Goal: Task Accomplishment & Management: Use online tool/utility

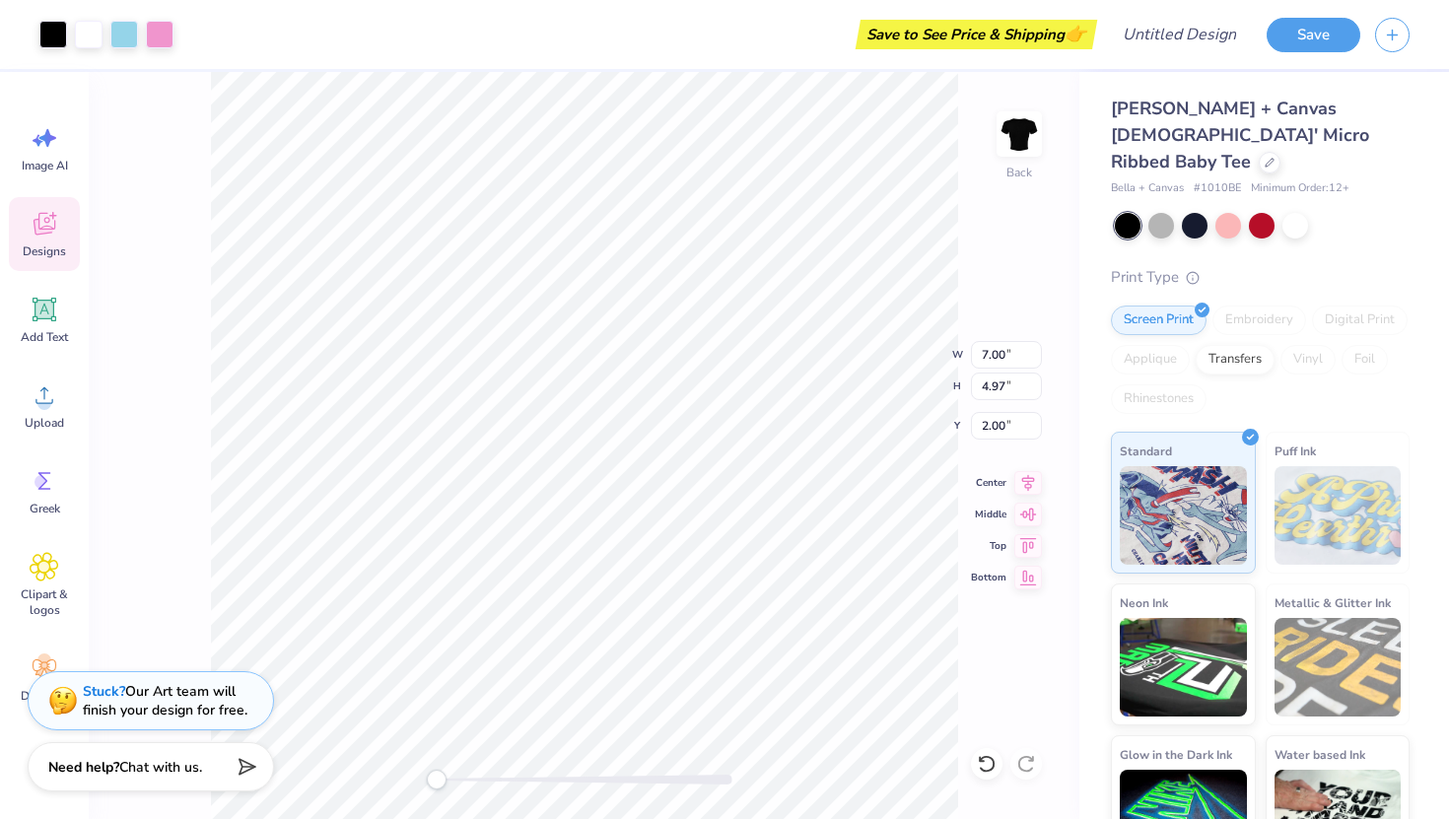
type input "4.82"
type input "3.42"
click at [1159, 211] on div at bounding box center [1161, 224] width 26 height 26
type input "1.53"
click at [1303, 211] on div at bounding box center [1295, 224] width 26 height 26
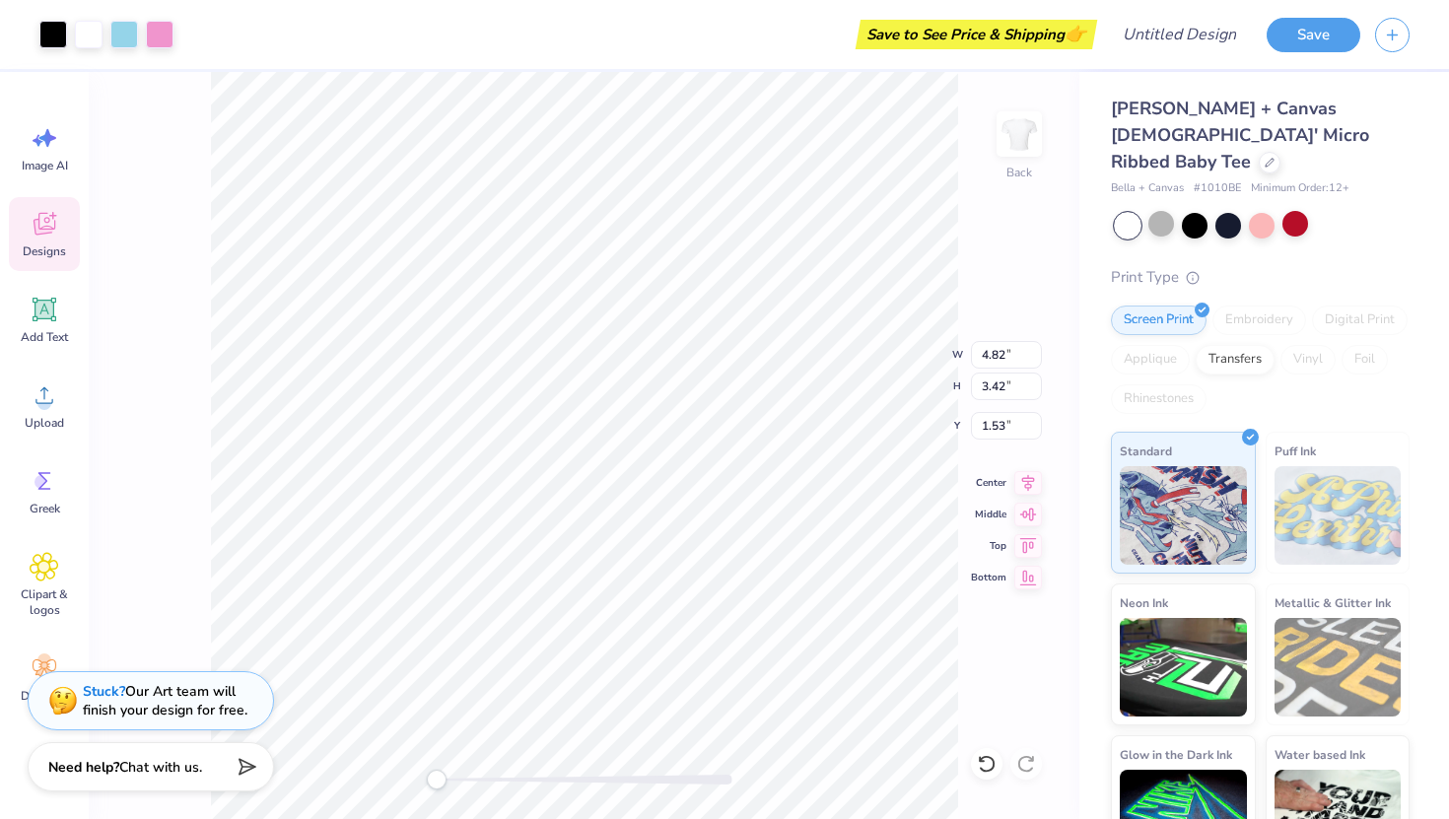
click at [1139, 213] on div at bounding box center [1128, 226] width 26 height 26
click at [1193, 211] on div at bounding box center [1195, 224] width 26 height 26
type input "7.17"
type input "5.09"
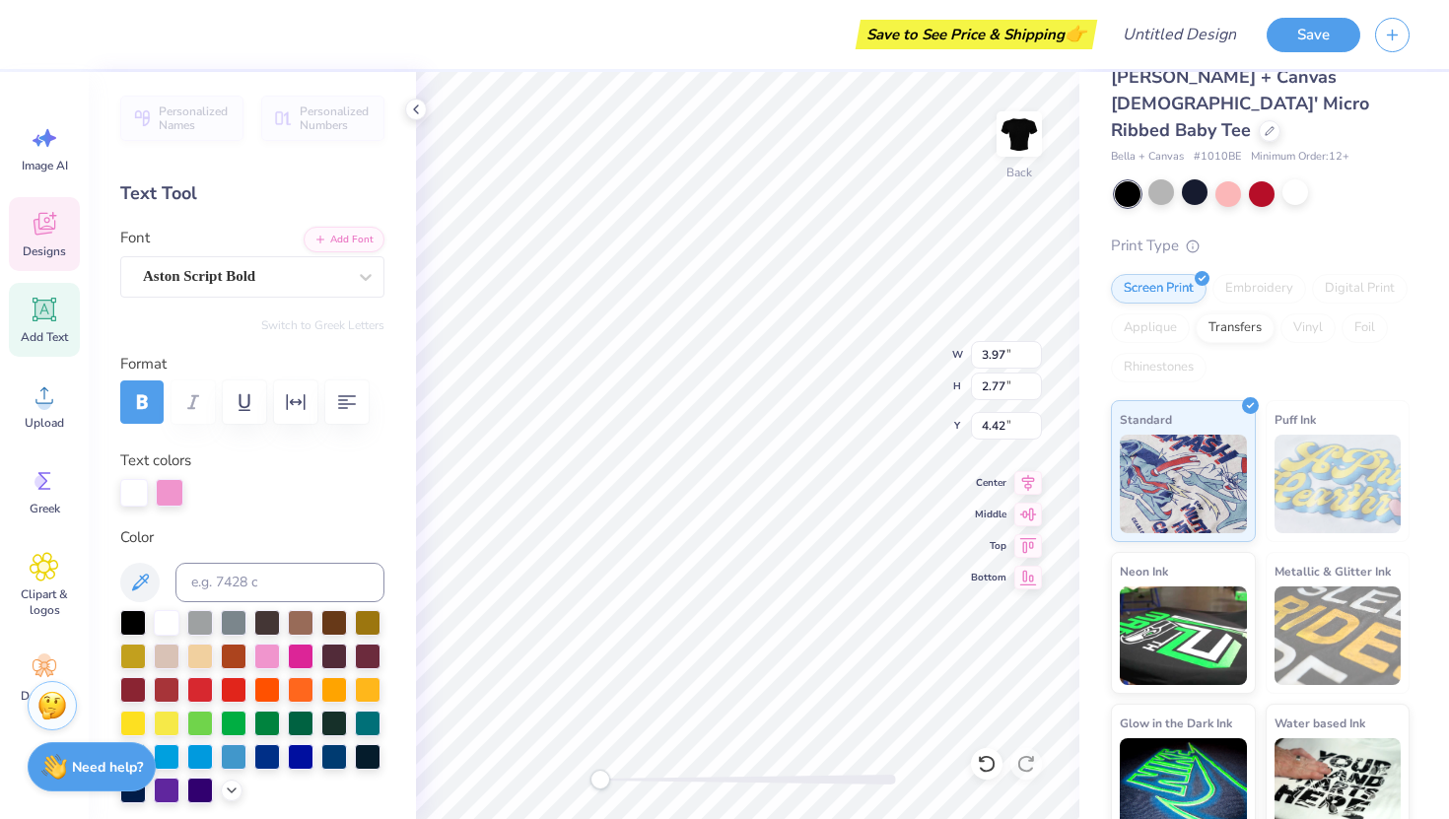
type input "3.76"
type input "2.89"
type input "3.22"
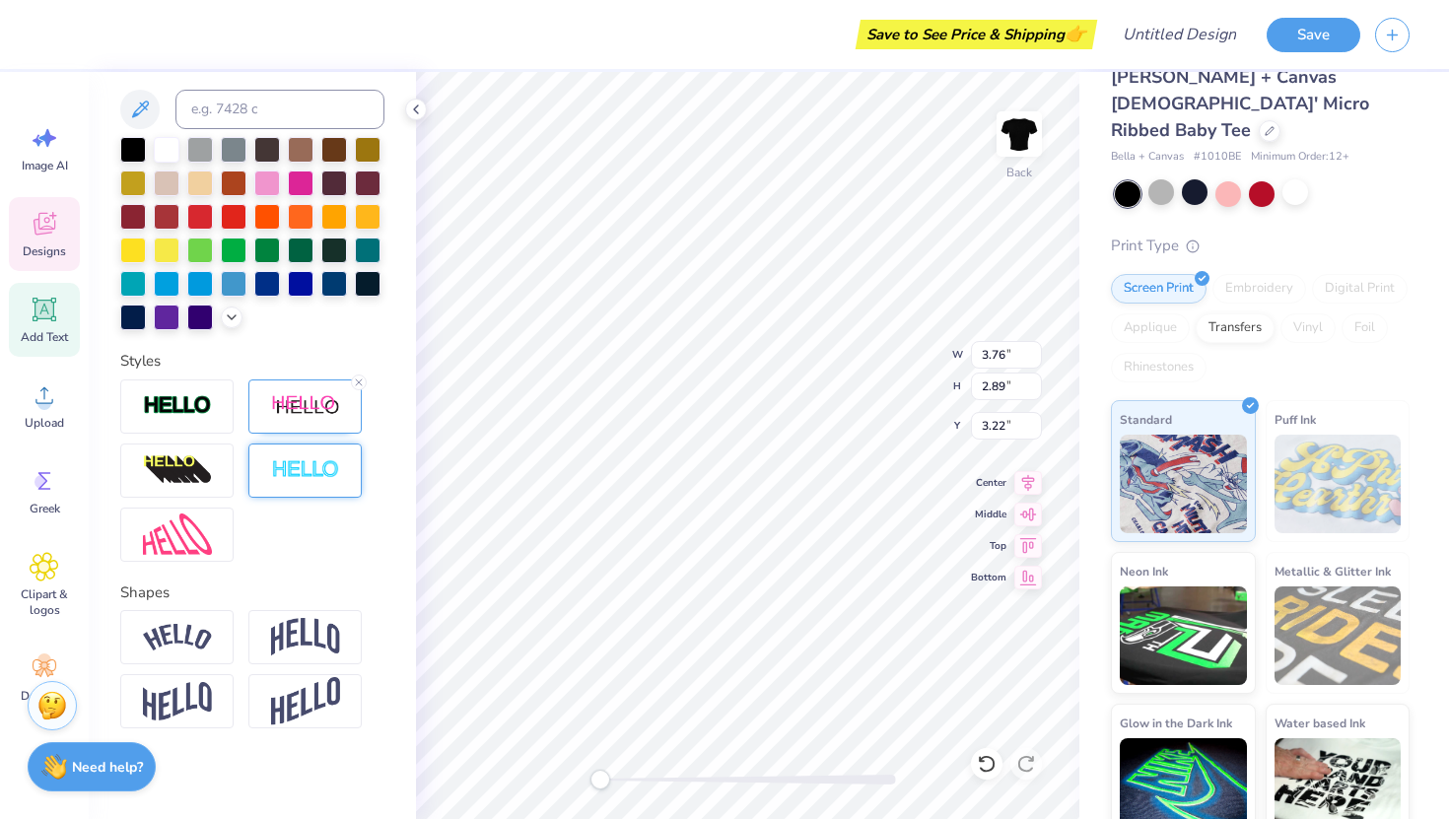
scroll to position [477, 0]
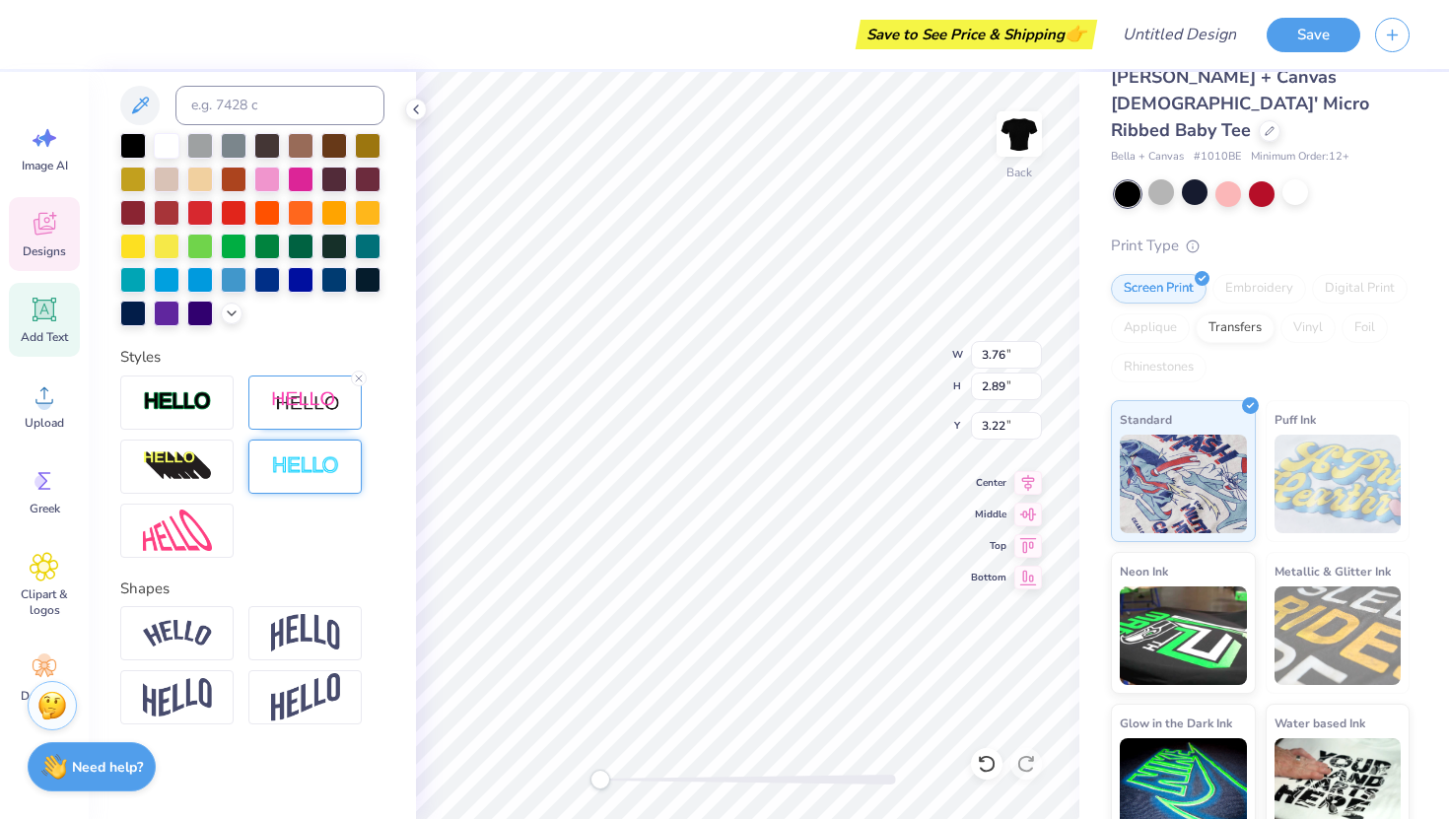
type textarea "Sci"
type input "3.97"
type input "2.77"
type input "4.42"
type textarea "O"
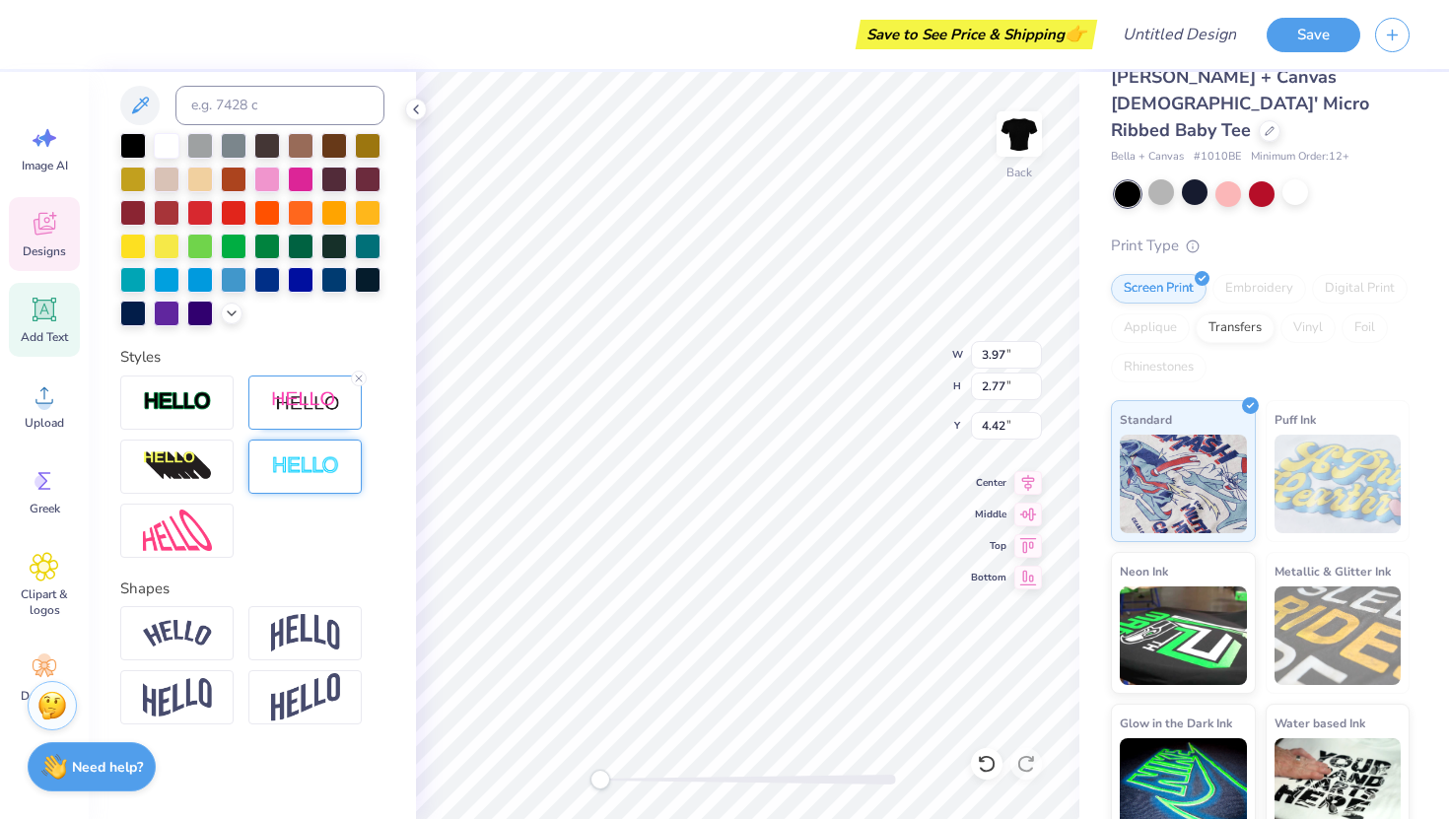
scroll to position [0, 0]
type textarea "Oly"
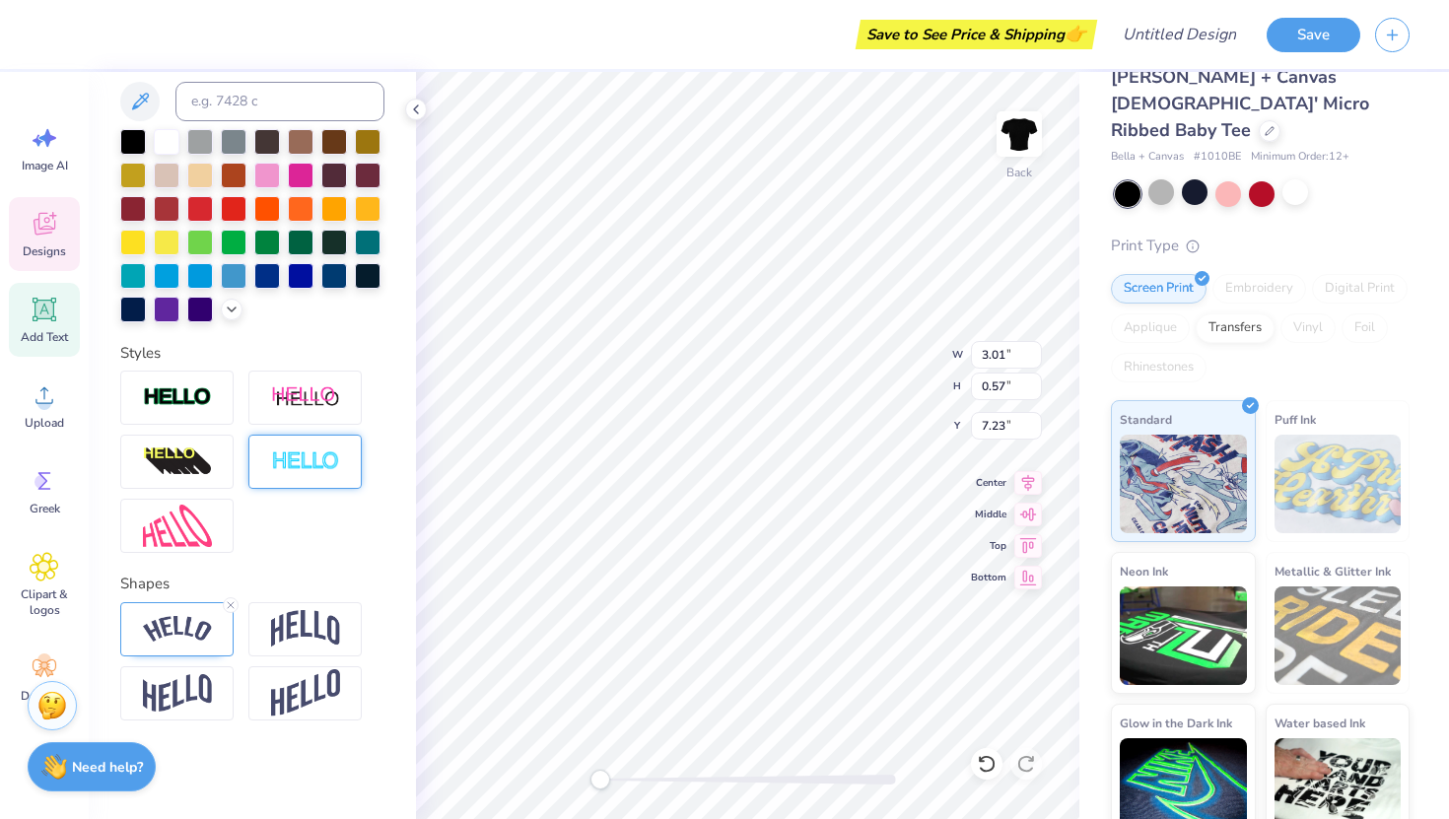
scroll to position [400, 0]
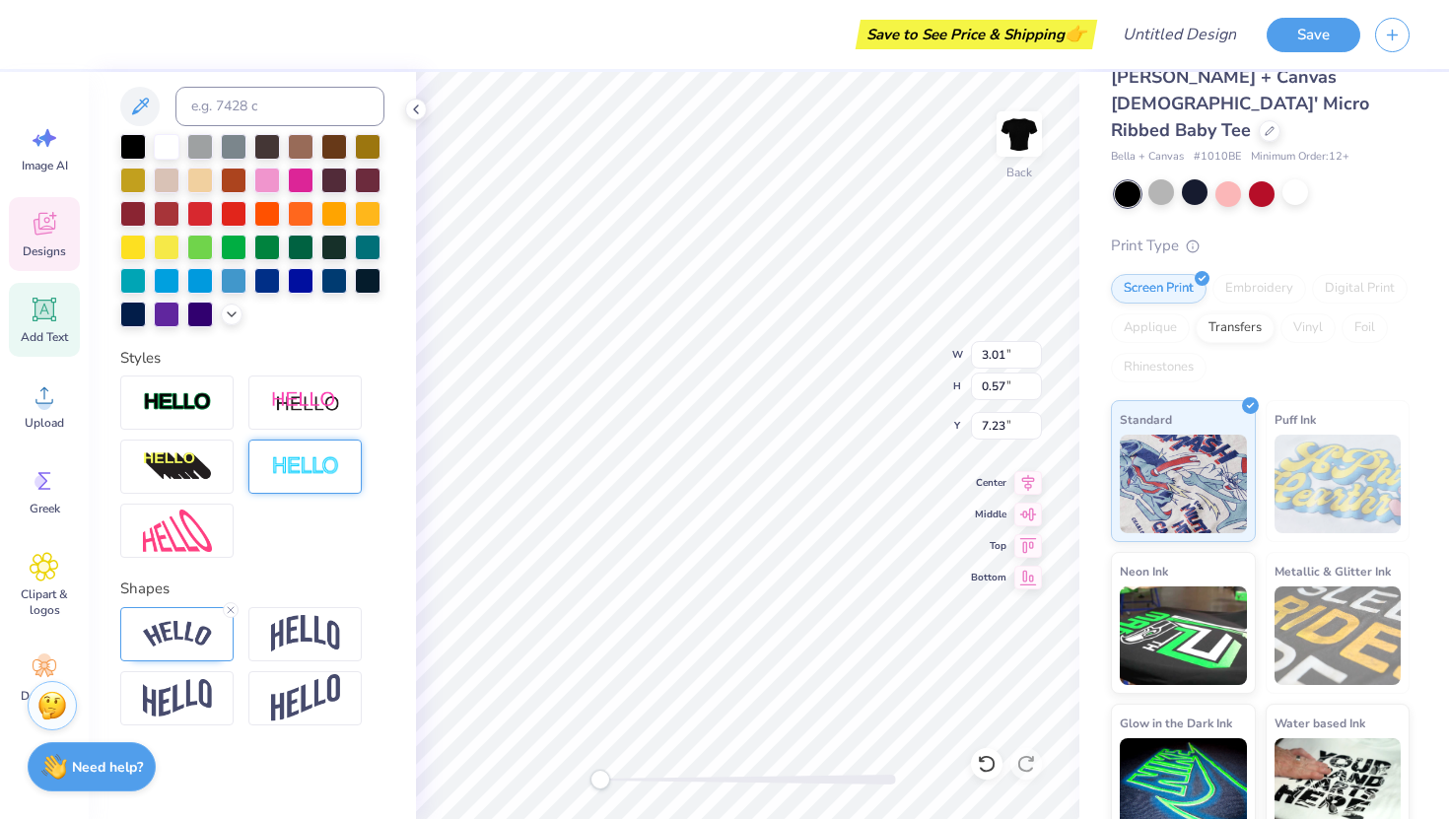
type input "3.59"
type input "2.32"
type input "4.90"
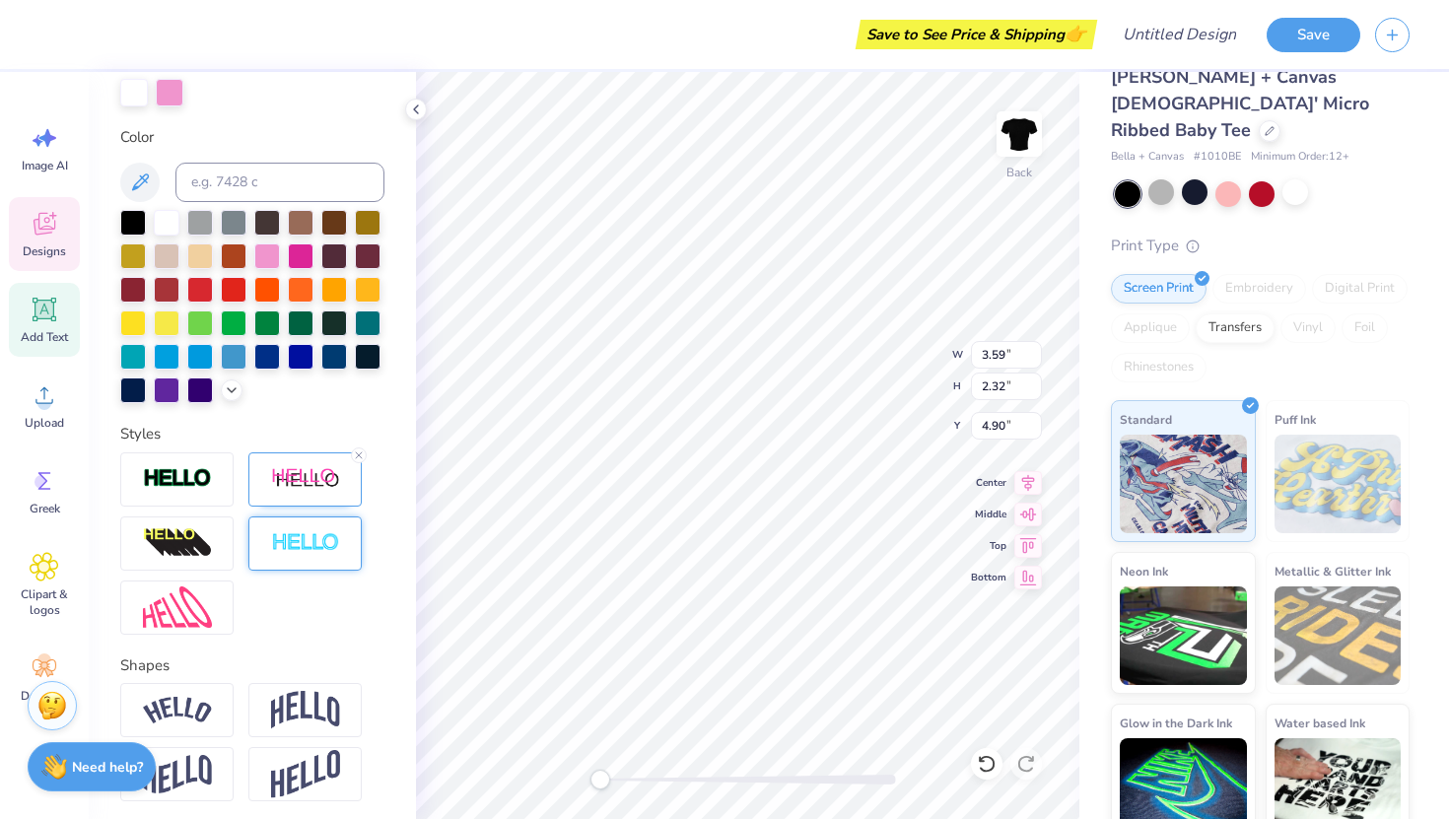
scroll to position [477, 0]
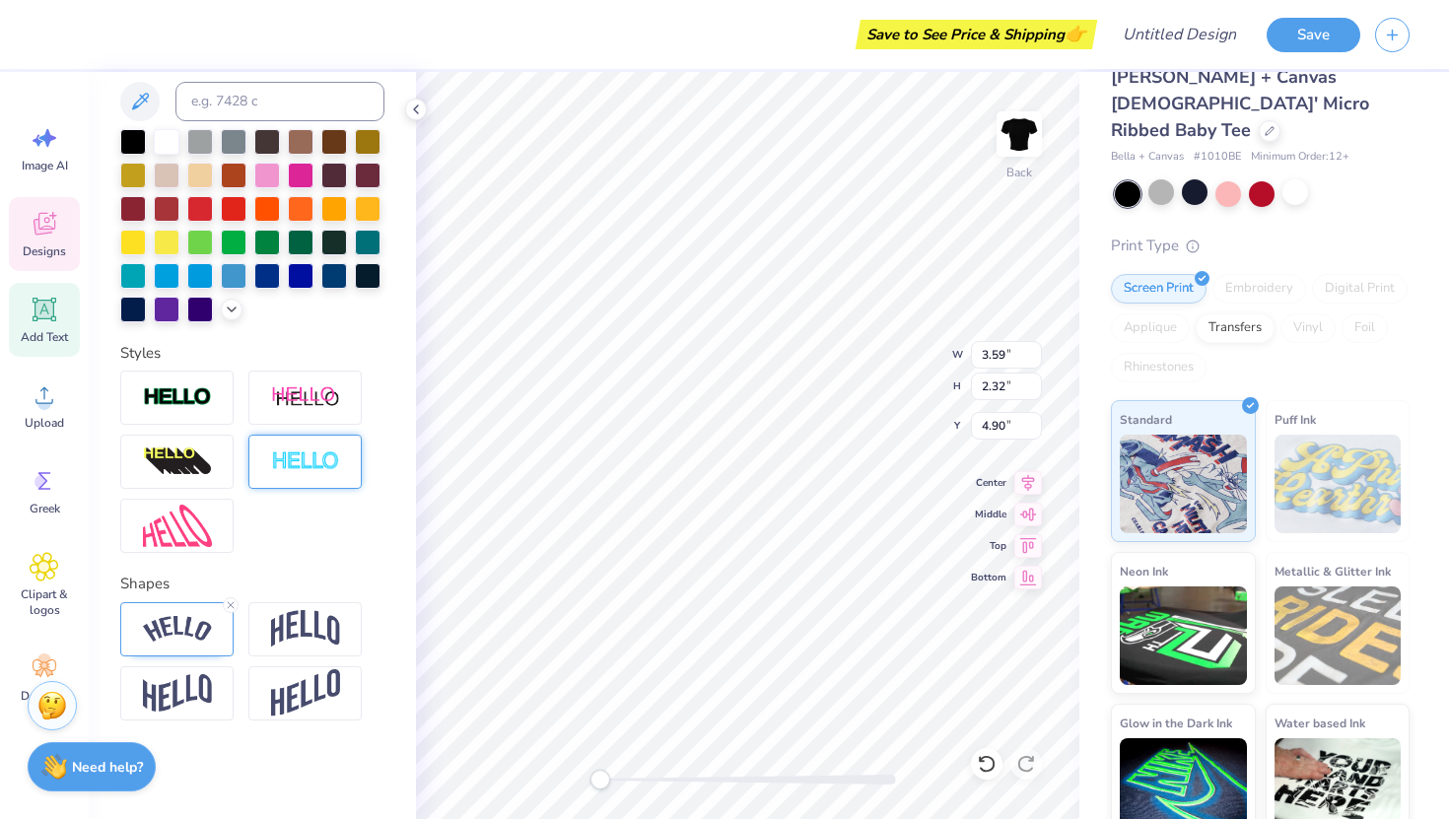
type input "3.01"
type input "0.57"
type input "7.21"
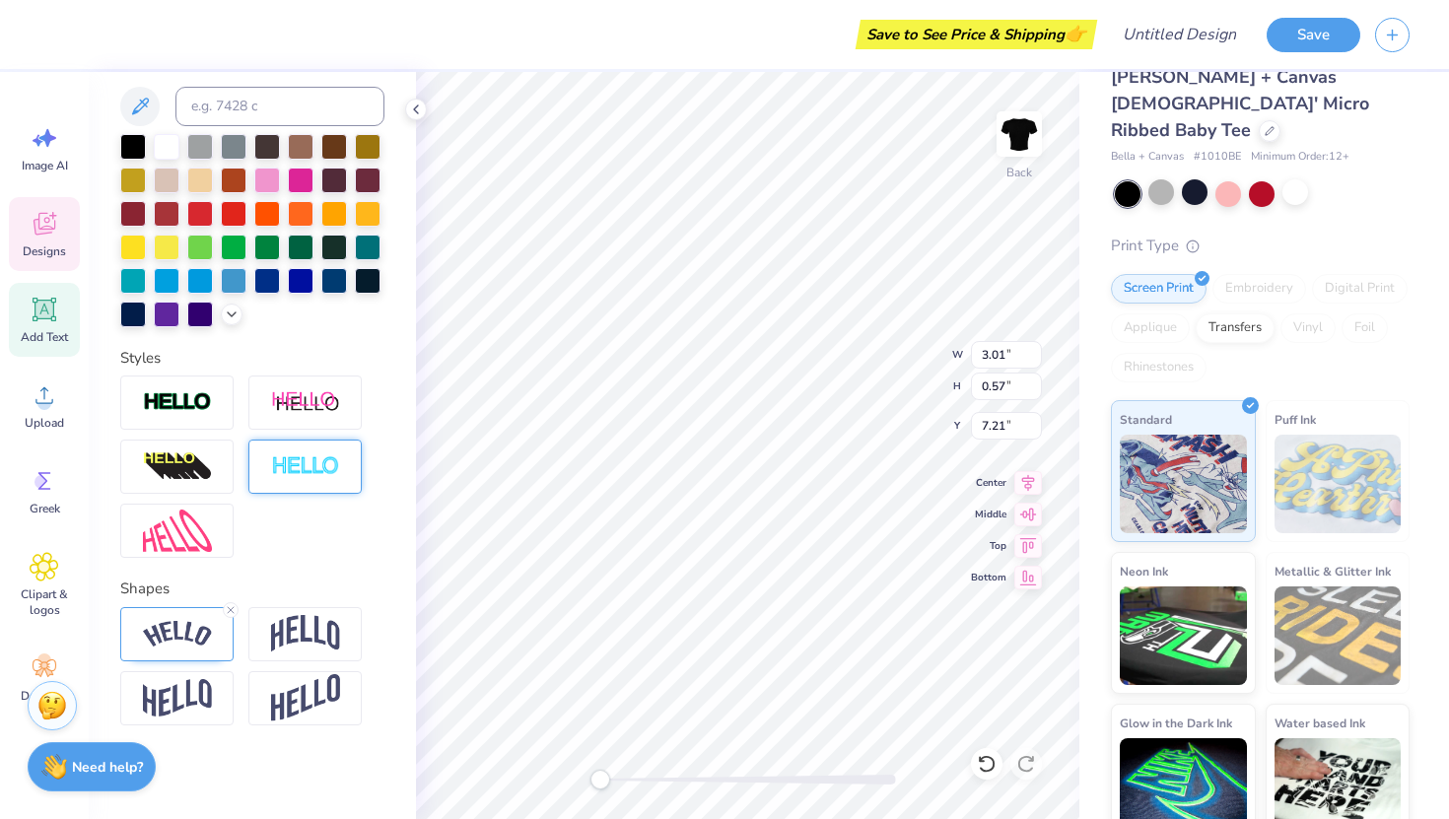
type textarea "EST. 2020"
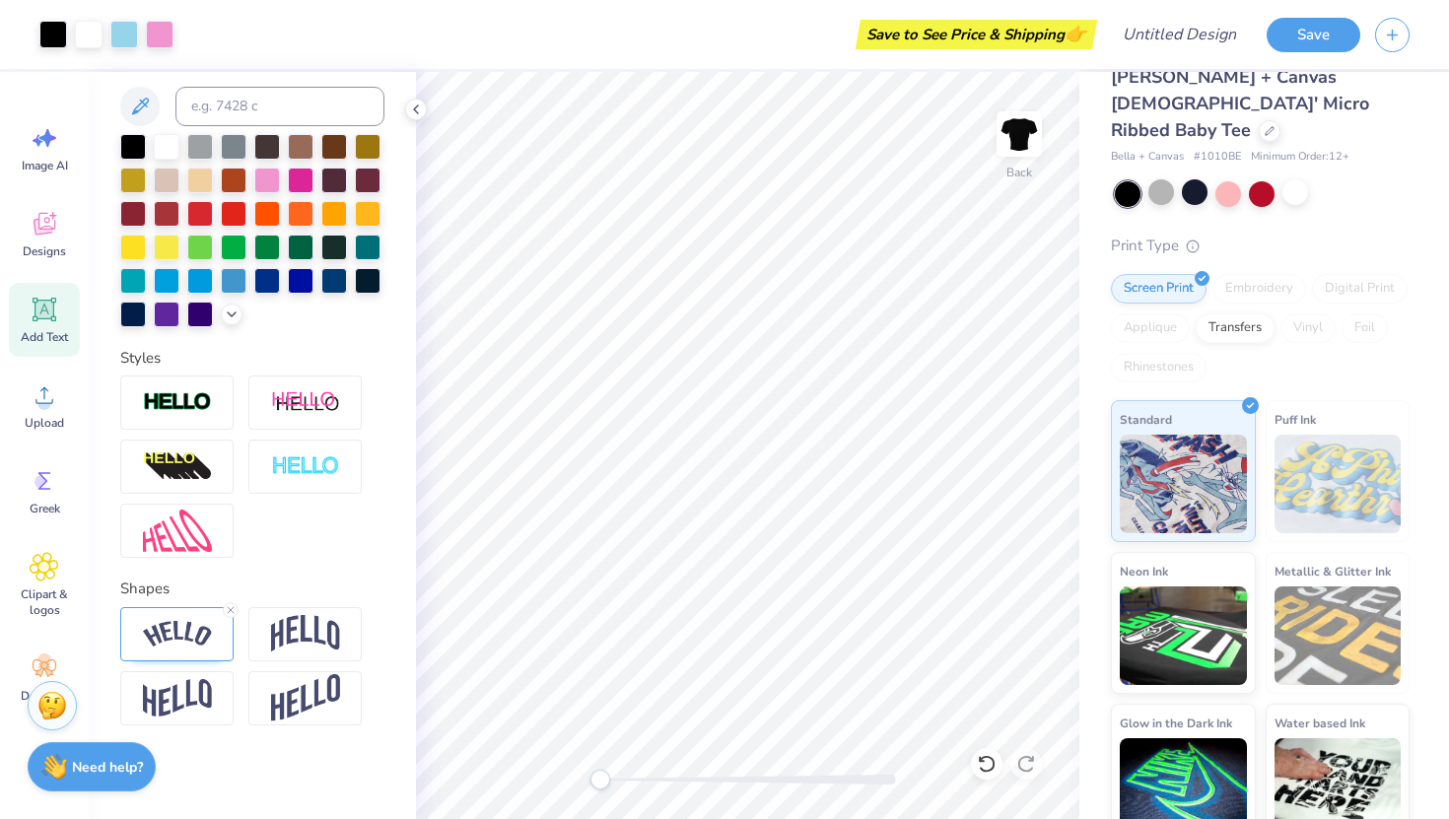
scroll to position [477, 0]
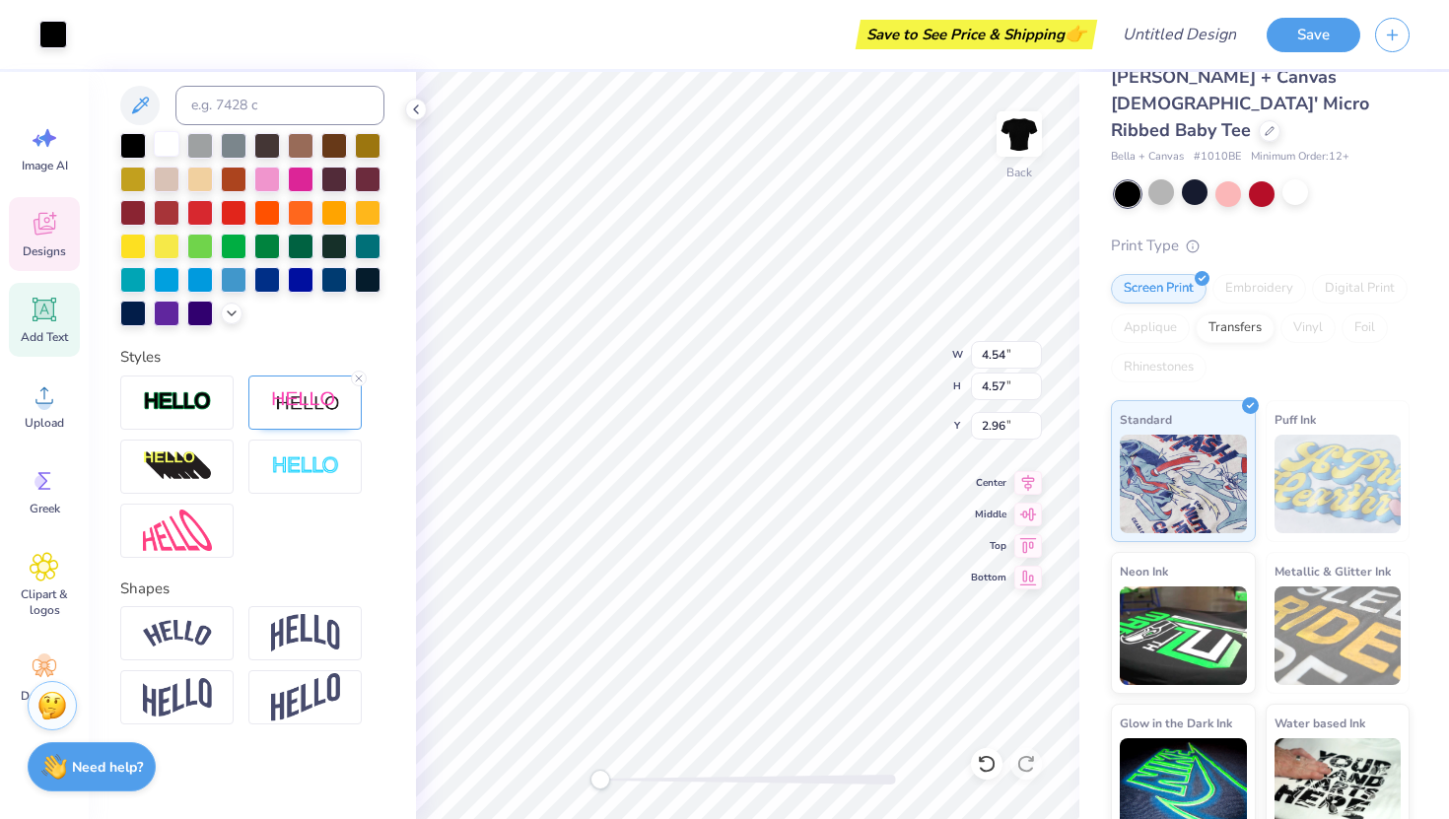
click at [155, 134] on div at bounding box center [167, 144] width 26 height 26
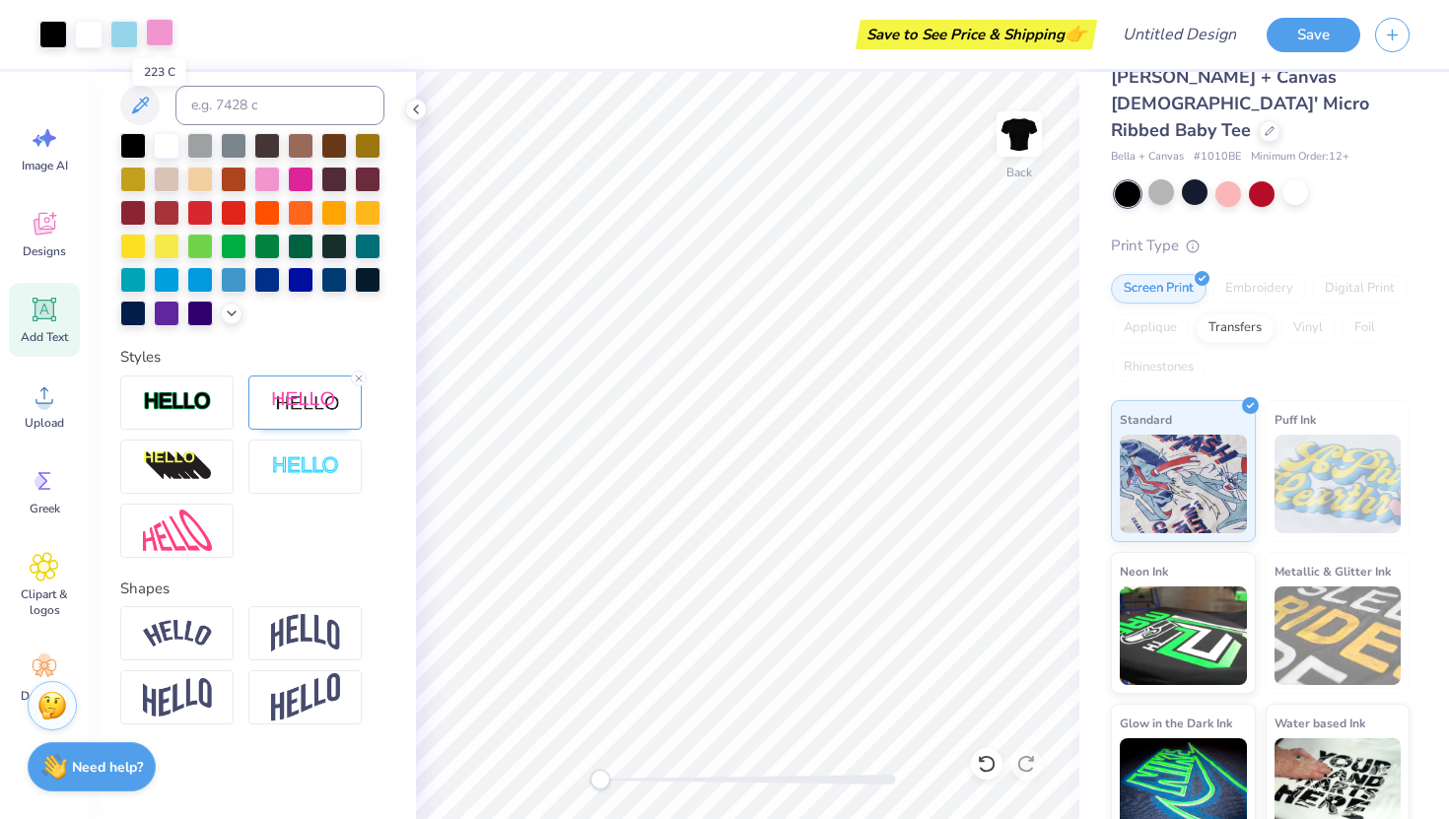
click at [155, 28] on div at bounding box center [160, 33] width 28 height 28
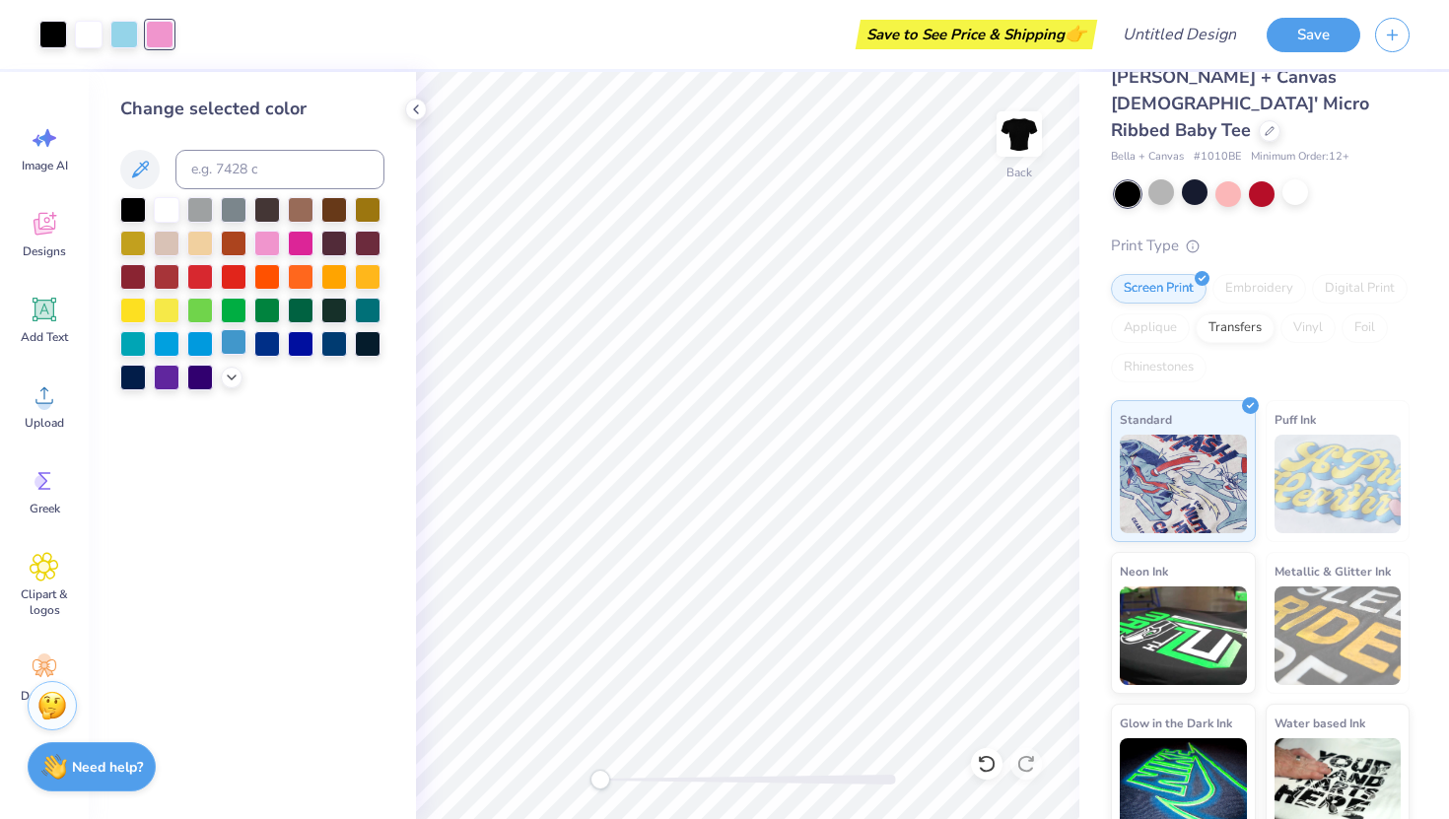
click at [230, 340] on div at bounding box center [234, 342] width 26 height 26
click at [333, 348] on div at bounding box center [334, 342] width 26 height 26
click at [148, 169] on icon at bounding box center [140, 170] width 24 height 24
click at [142, 167] on icon at bounding box center [140, 170] width 24 height 24
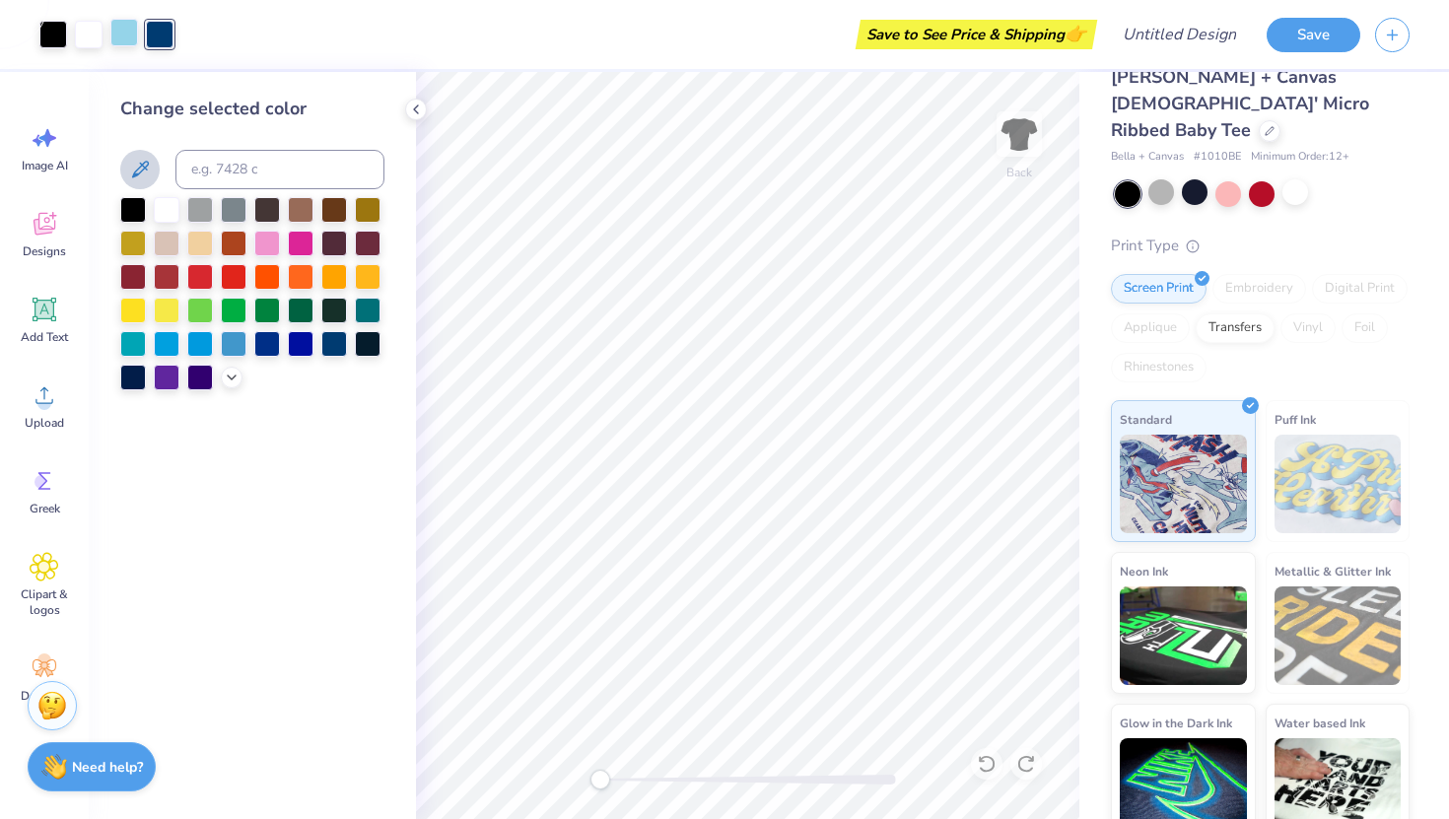
click at [127, 27] on div at bounding box center [124, 33] width 28 height 28
click at [231, 366] on div at bounding box center [232, 376] width 22 height 22
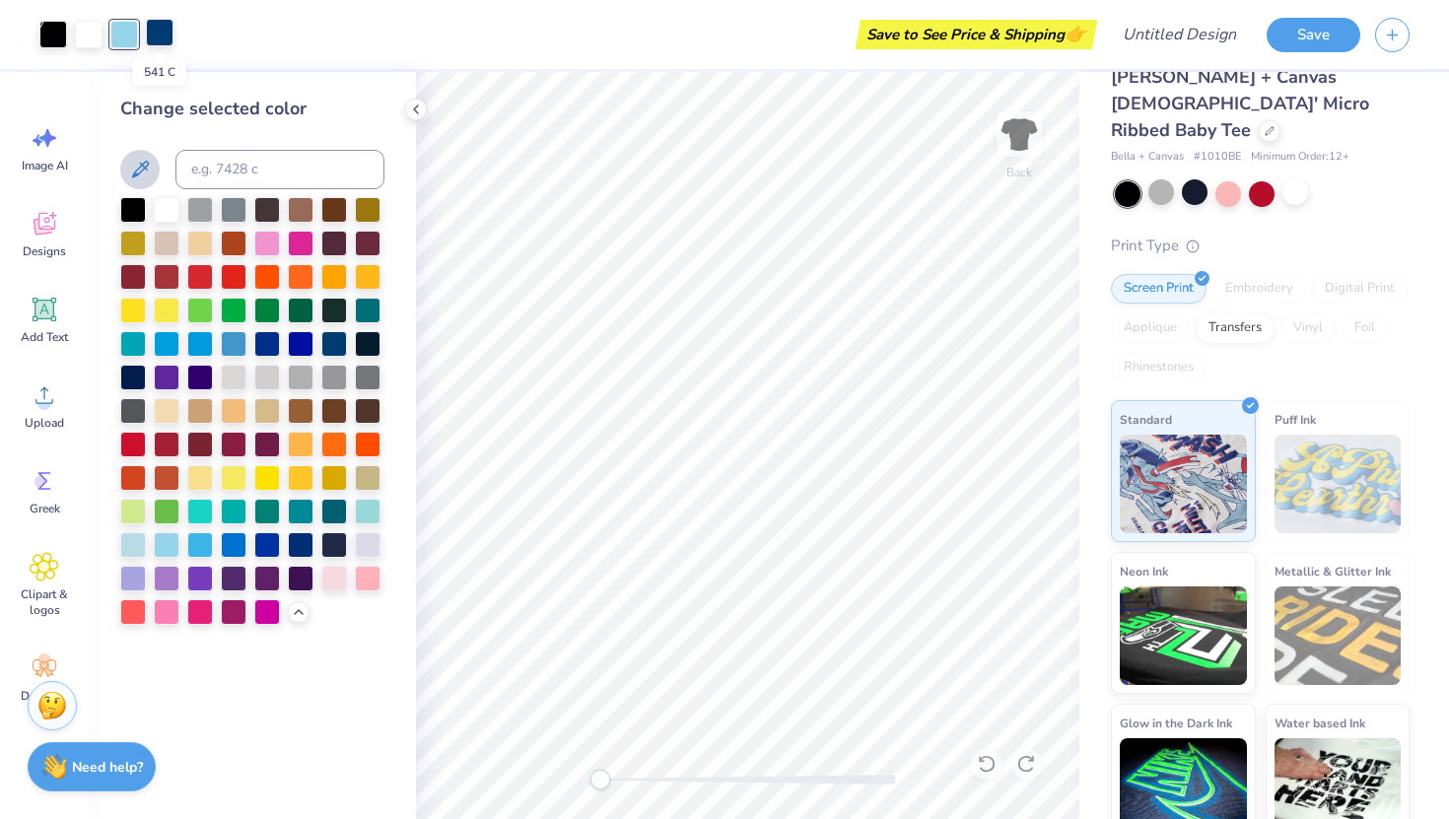
click at [166, 29] on div at bounding box center [160, 33] width 28 height 28
click at [164, 553] on div at bounding box center [167, 543] width 26 height 26
click at [134, 551] on div at bounding box center [133, 543] width 26 height 26
click at [151, 553] on div at bounding box center [252, 411] width 264 height 428
click at [161, 543] on div at bounding box center [167, 543] width 26 height 26
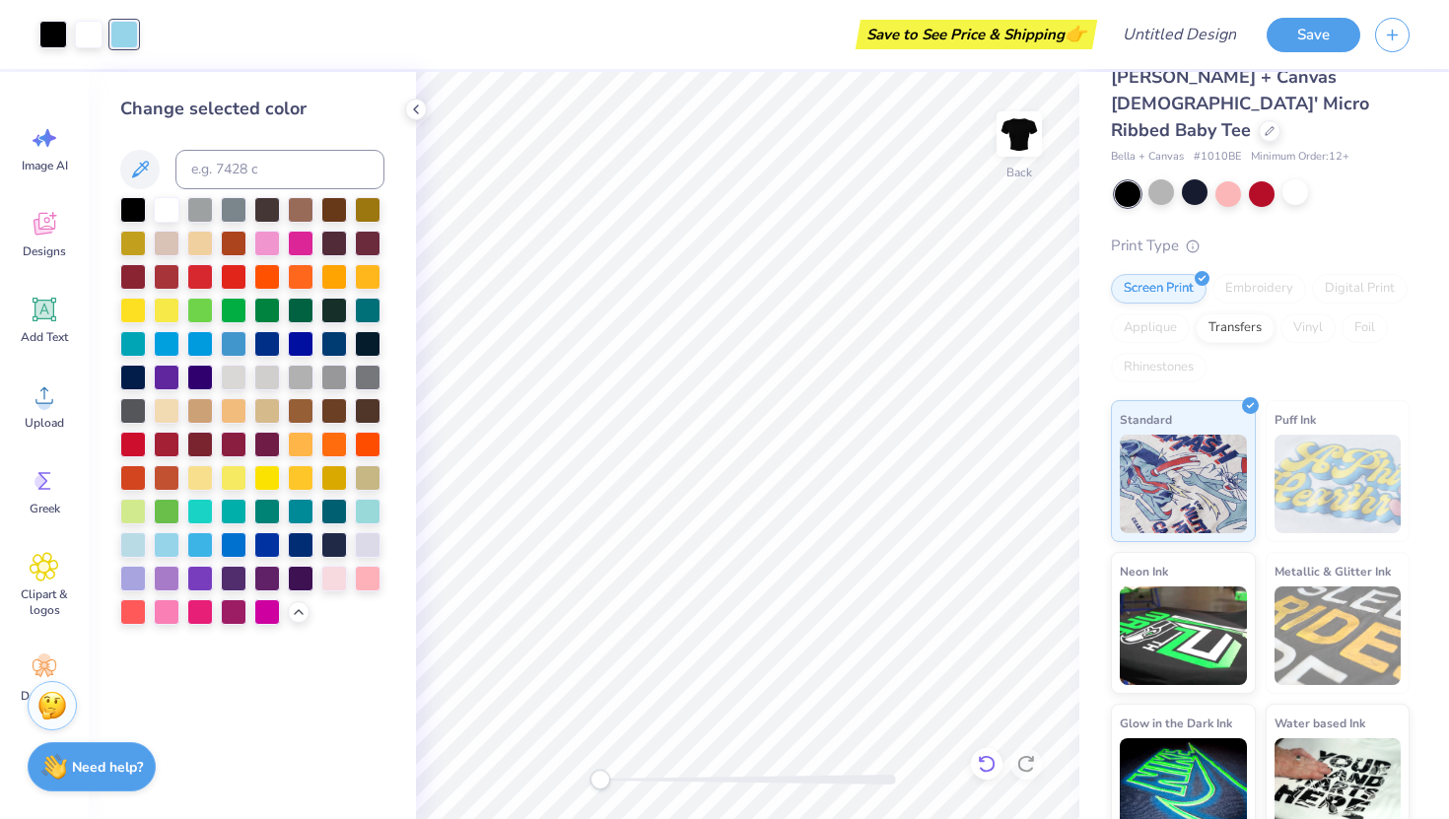
click at [985, 756] on icon at bounding box center [986, 764] width 17 height 18
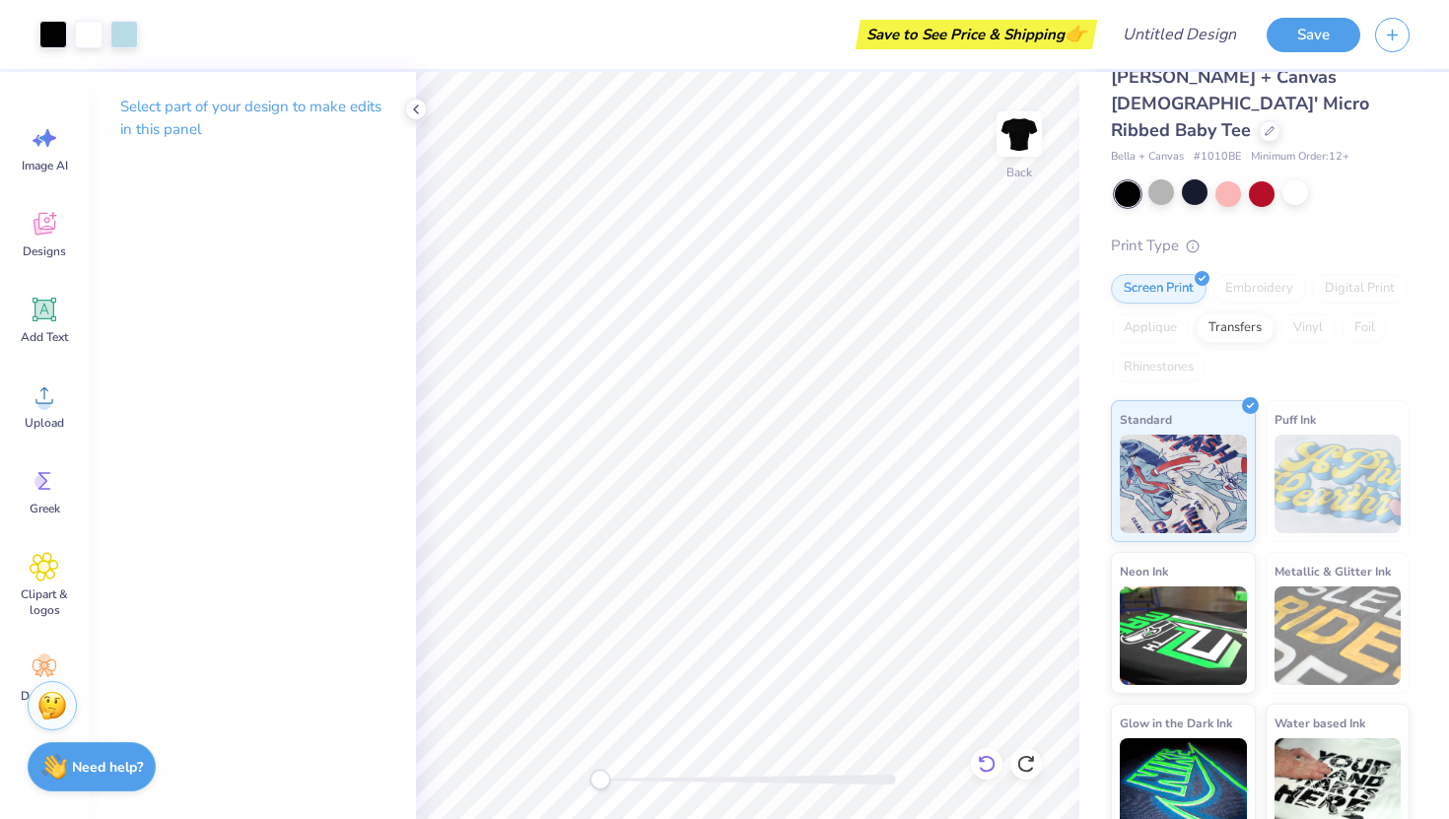
click at [985, 756] on icon at bounding box center [986, 764] width 17 height 18
click at [163, 41] on div at bounding box center [160, 33] width 28 height 28
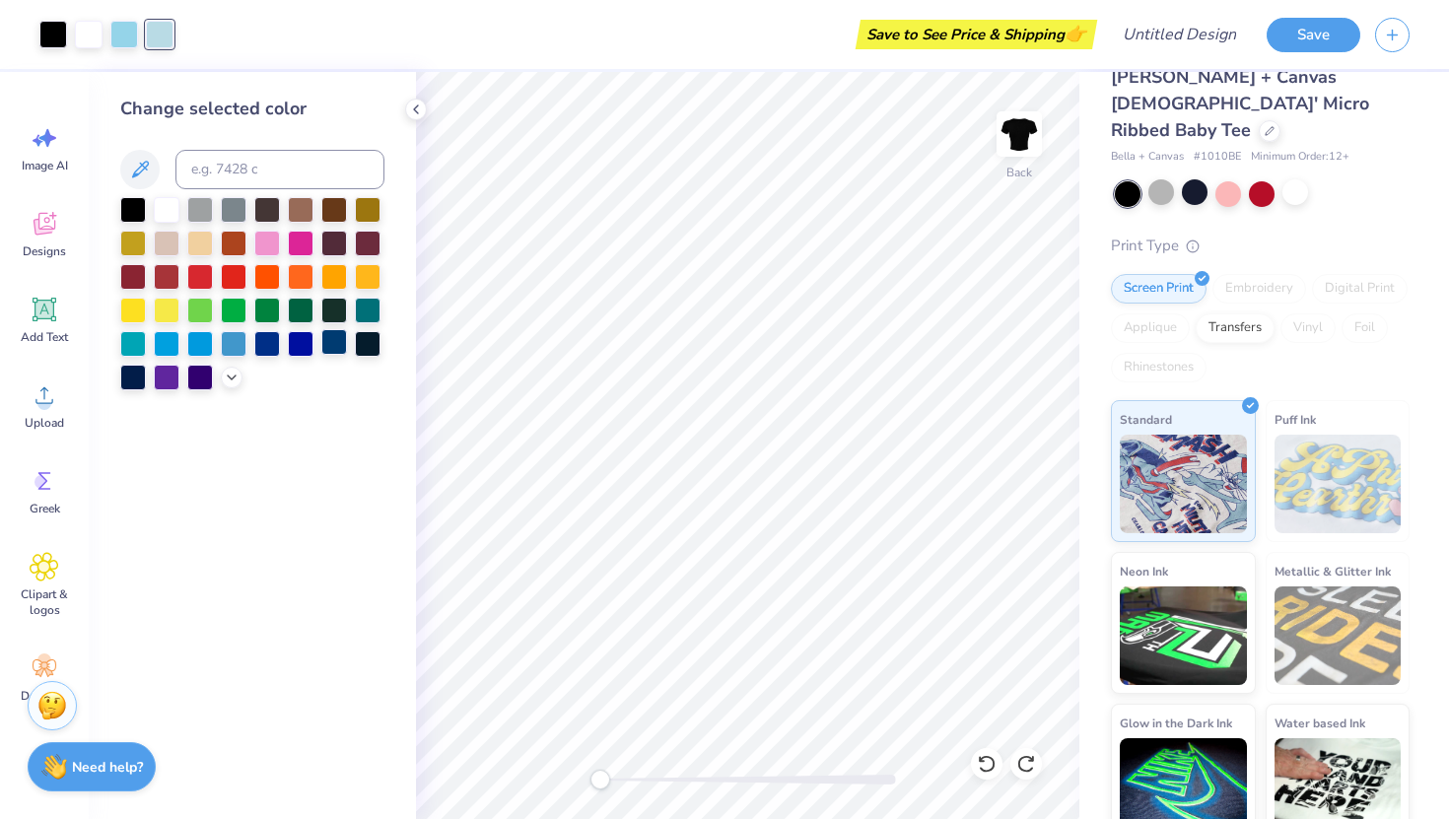
click at [335, 345] on div at bounding box center [334, 342] width 26 height 26
click at [126, 33] on div at bounding box center [124, 33] width 28 height 28
click at [325, 349] on div at bounding box center [334, 342] width 26 height 26
click at [982, 763] on icon at bounding box center [987, 764] width 20 height 20
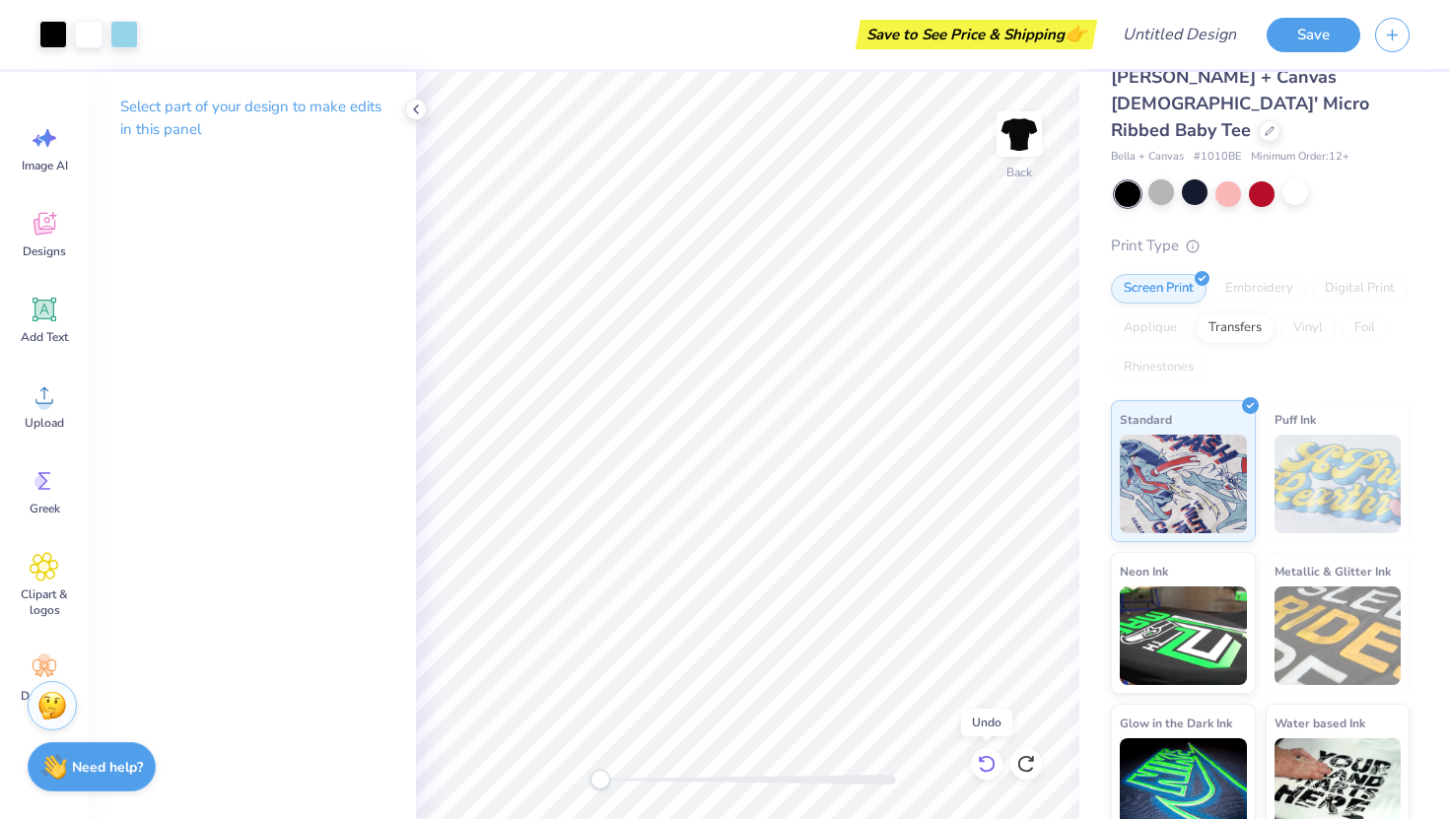
click at [982, 763] on icon at bounding box center [987, 764] width 20 height 20
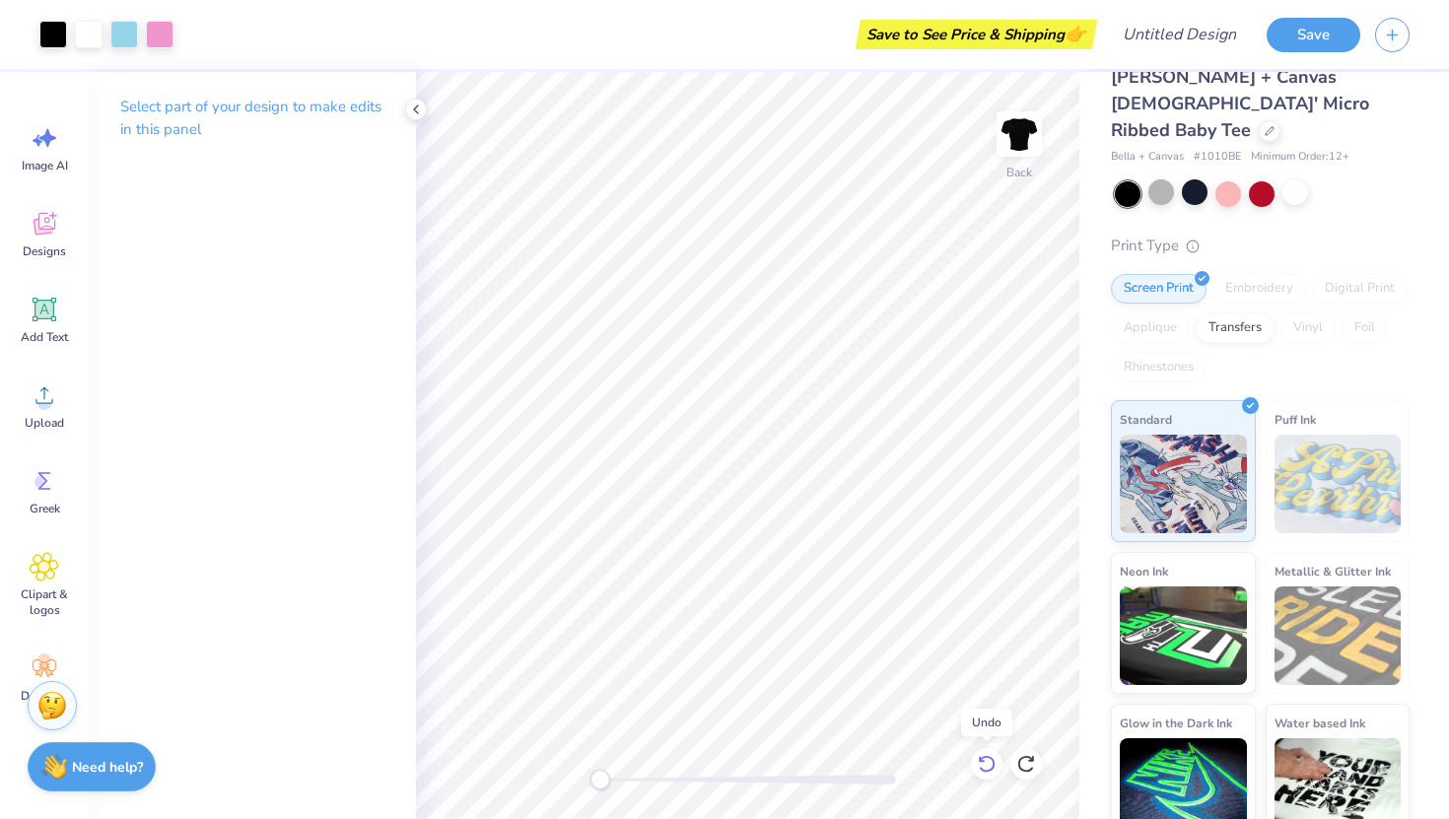
click at [982, 763] on icon at bounding box center [987, 764] width 20 height 20
click at [168, 33] on div at bounding box center [160, 33] width 28 height 28
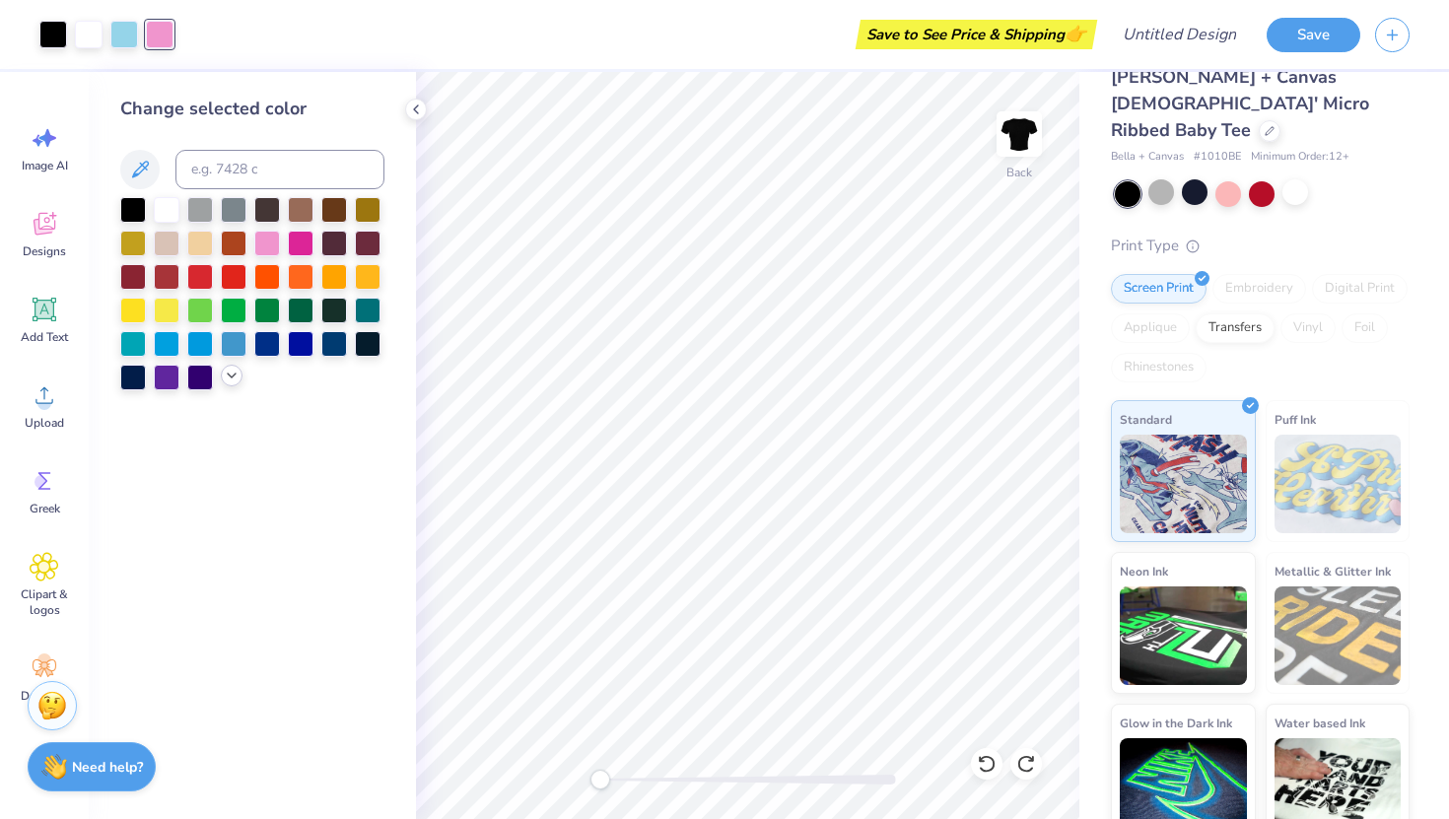
click at [235, 377] on icon at bounding box center [232, 376] width 16 height 16
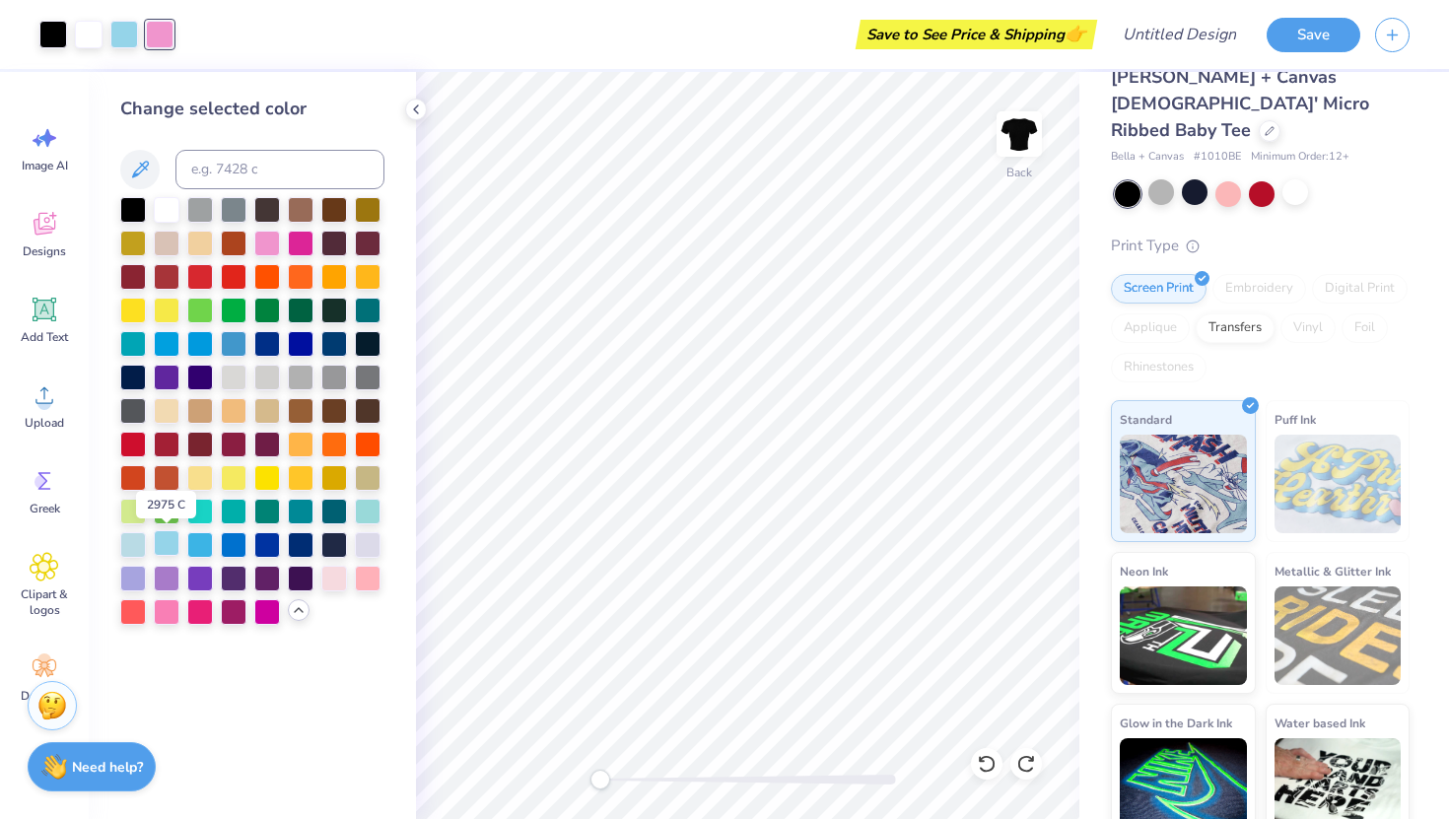
click at [161, 535] on div at bounding box center [167, 543] width 26 height 26
click at [133, 544] on div at bounding box center [133, 543] width 26 height 26
click at [988, 761] on icon at bounding box center [987, 764] width 20 height 20
click at [161, 35] on div at bounding box center [160, 33] width 28 height 28
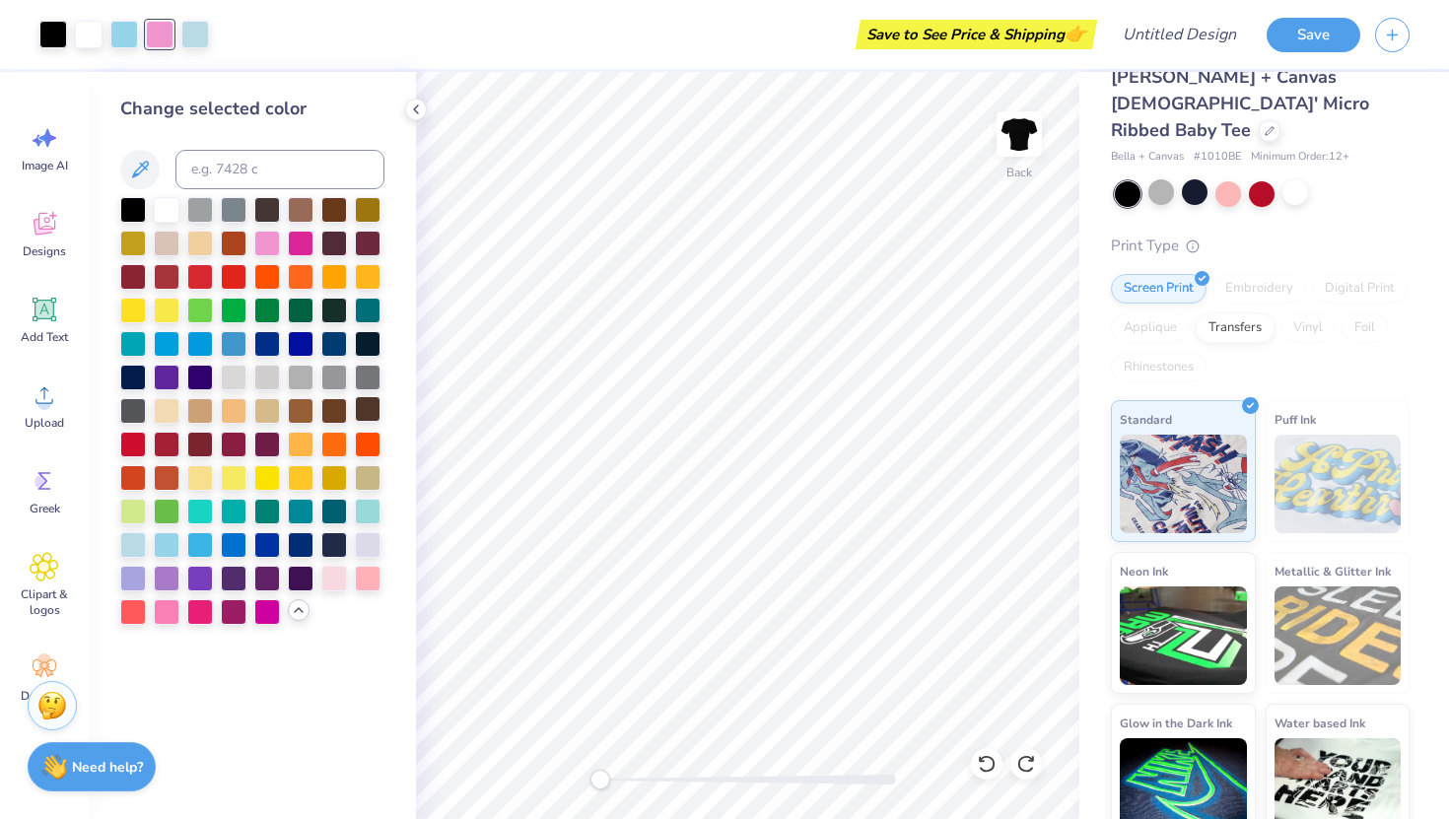
click at [358, 416] on div at bounding box center [368, 409] width 26 height 26
click at [360, 412] on div at bounding box center [368, 409] width 26 height 26
click at [132, 542] on div at bounding box center [133, 543] width 26 height 26
click at [986, 768] on icon at bounding box center [987, 764] width 20 height 20
click at [197, 34] on div at bounding box center [195, 35] width 28 height 28
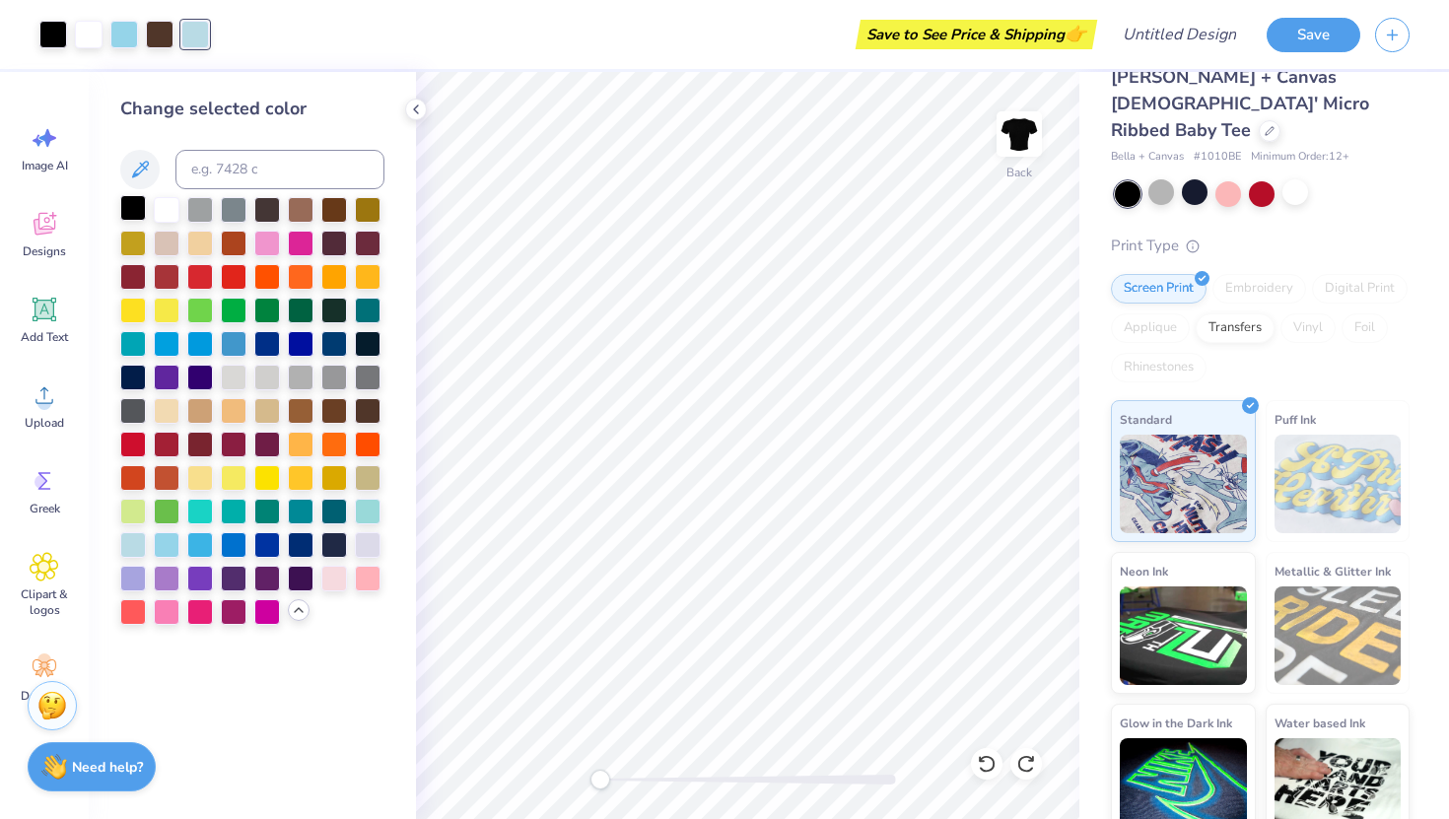
click at [135, 209] on div at bounding box center [133, 208] width 26 height 26
click at [126, 34] on div at bounding box center [124, 33] width 28 height 28
click at [133, 538] on div at bounding box center [133, 543] width 26 height 26
click at [133, 542] on div at bounding box center [133, 543] width 26 height 26
click at [297, 548] on div at bounding box center [301, 543] width 26 height 26
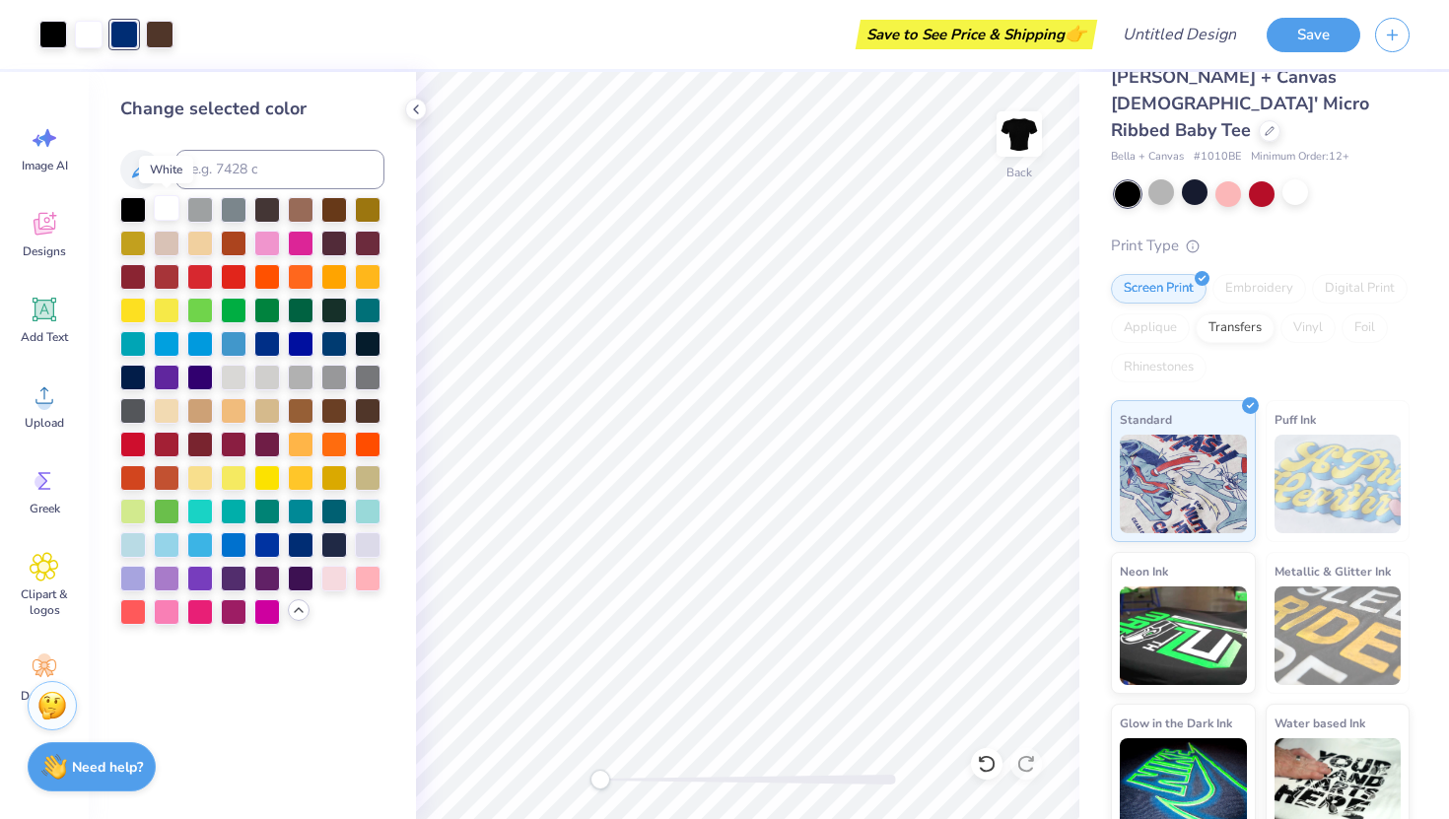
click at [166, 214] on div at bounding box center [167, 208] width 26 height 26
click at [269, 377] on div at bounding box center [267, 376] width 26 height 26
click at [985, 764] on icon at bounding box center [987, 764] width 20 height 20
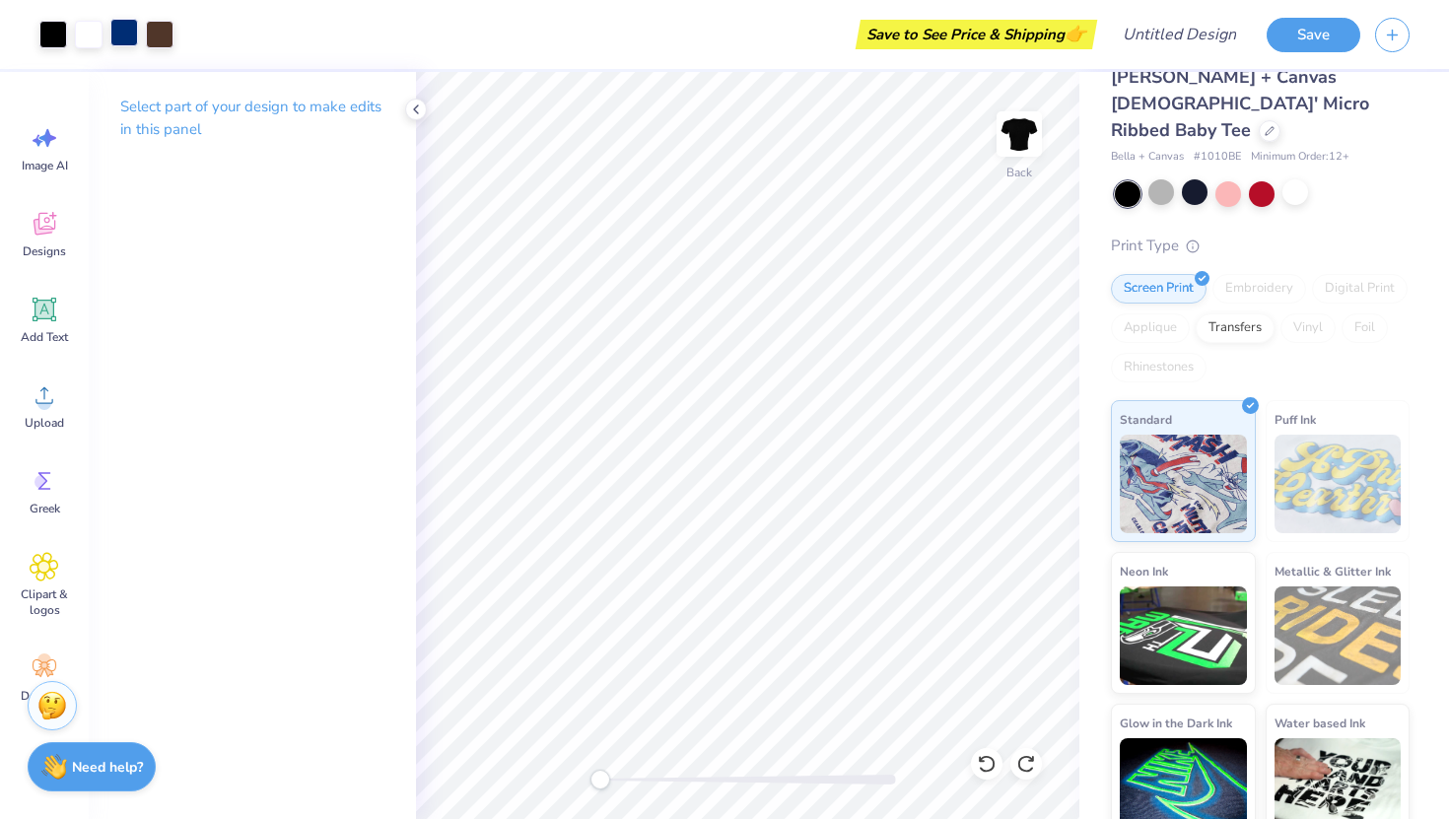
click at [129, 42] on div at bounding box center [124, 33] width 28 height 28
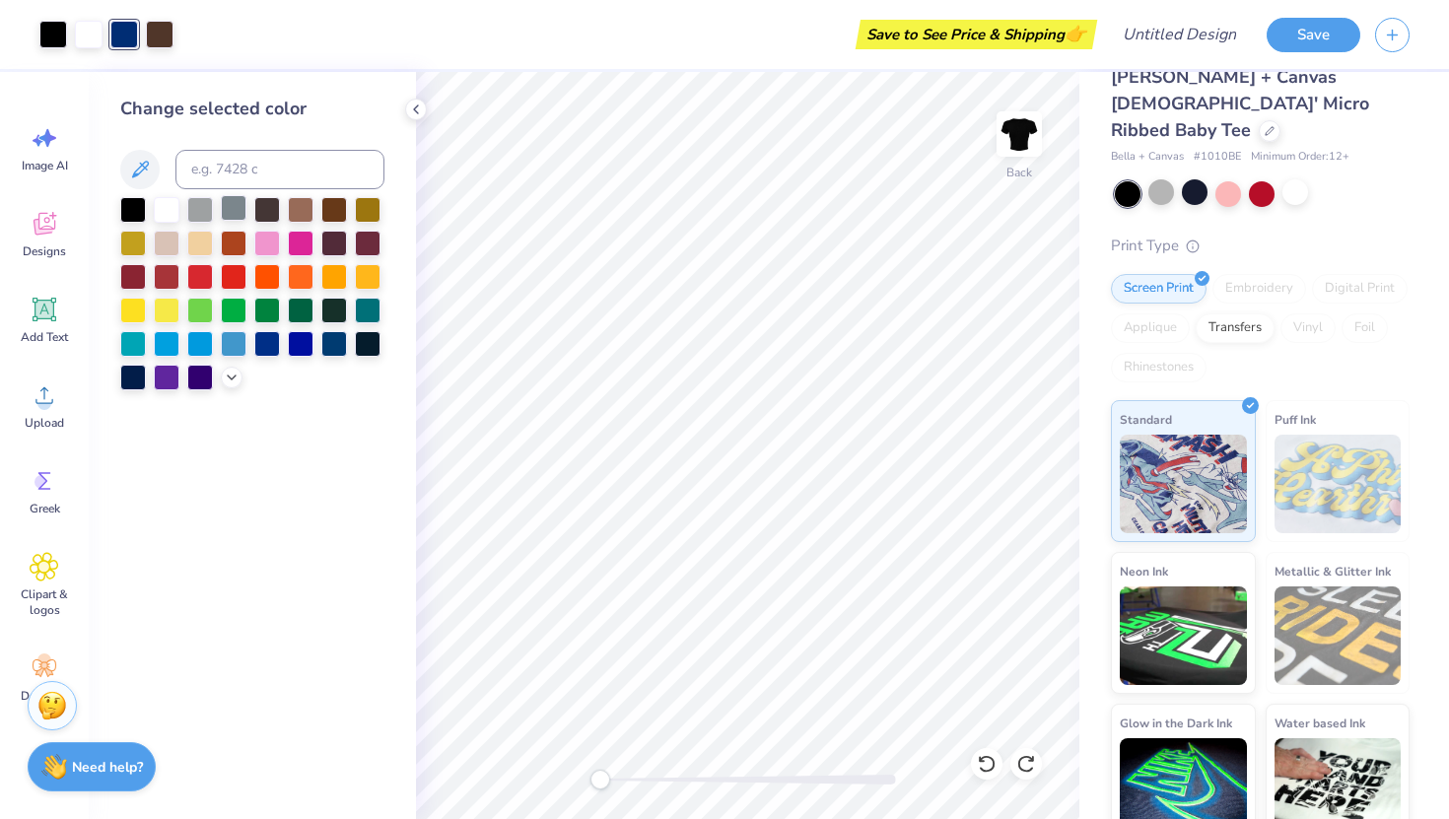
click at [228, 207] on div at bounding box center [234, 208] width 26 height 26
click at [158, 28] on div at bounding box center [160, 33] width 28 height 28
click at [234, 375] on polyline at bounding box center [232, 376] width 8 height 4
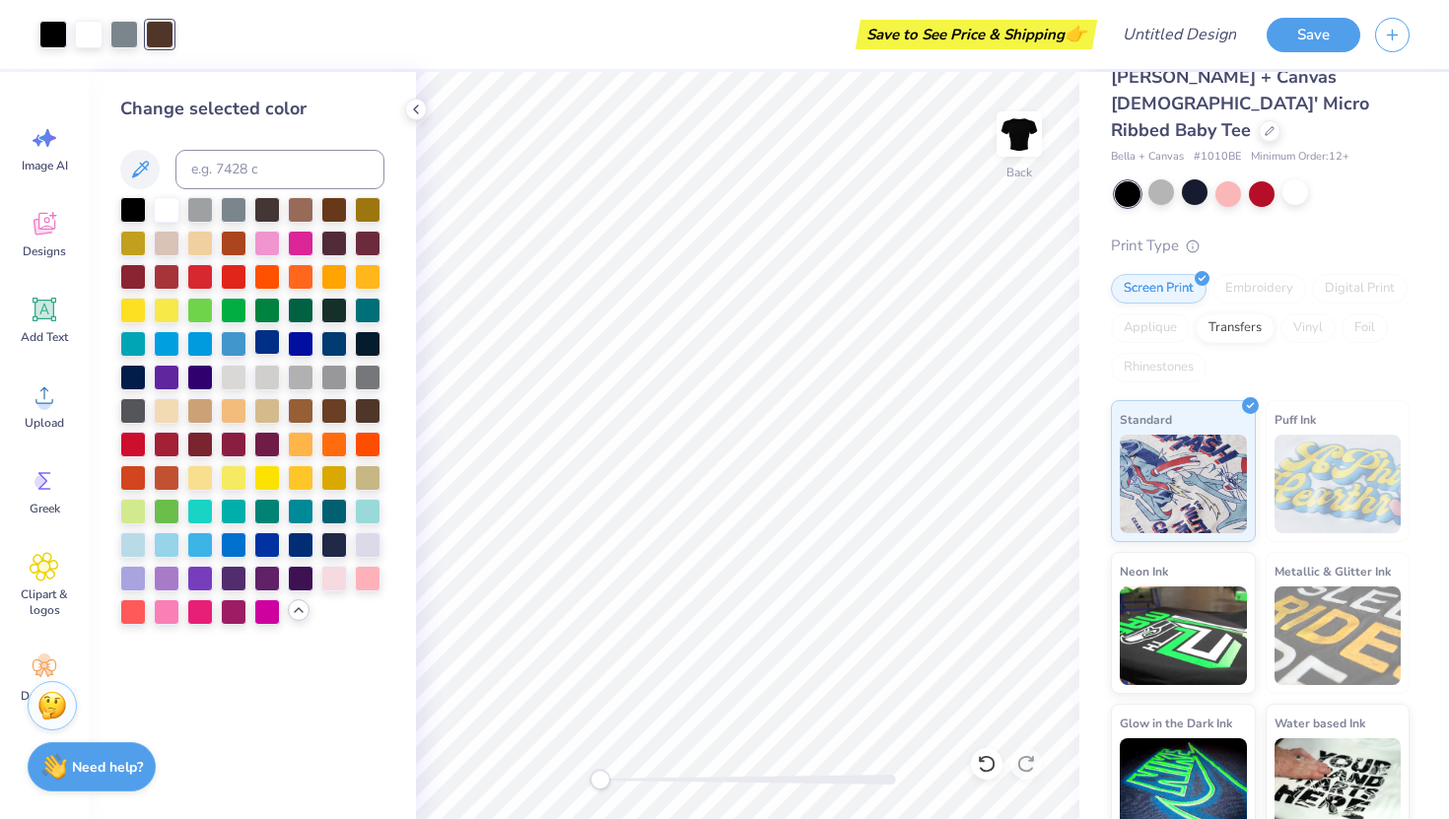
click at [273, 346] on div at bounding box center [267, 342] width 26 height 26
click at [137, 547] on div at bounding box center [133, 543] width 26 height 26
click at [205, 551] on div at bounding box center [200, 543] width 26 height 26
click at [233, 547] on div at bounding box center [234, 543] width 26 height 26
click at [233, 348] on div at bounding box center [234, 342] width 26 height 26
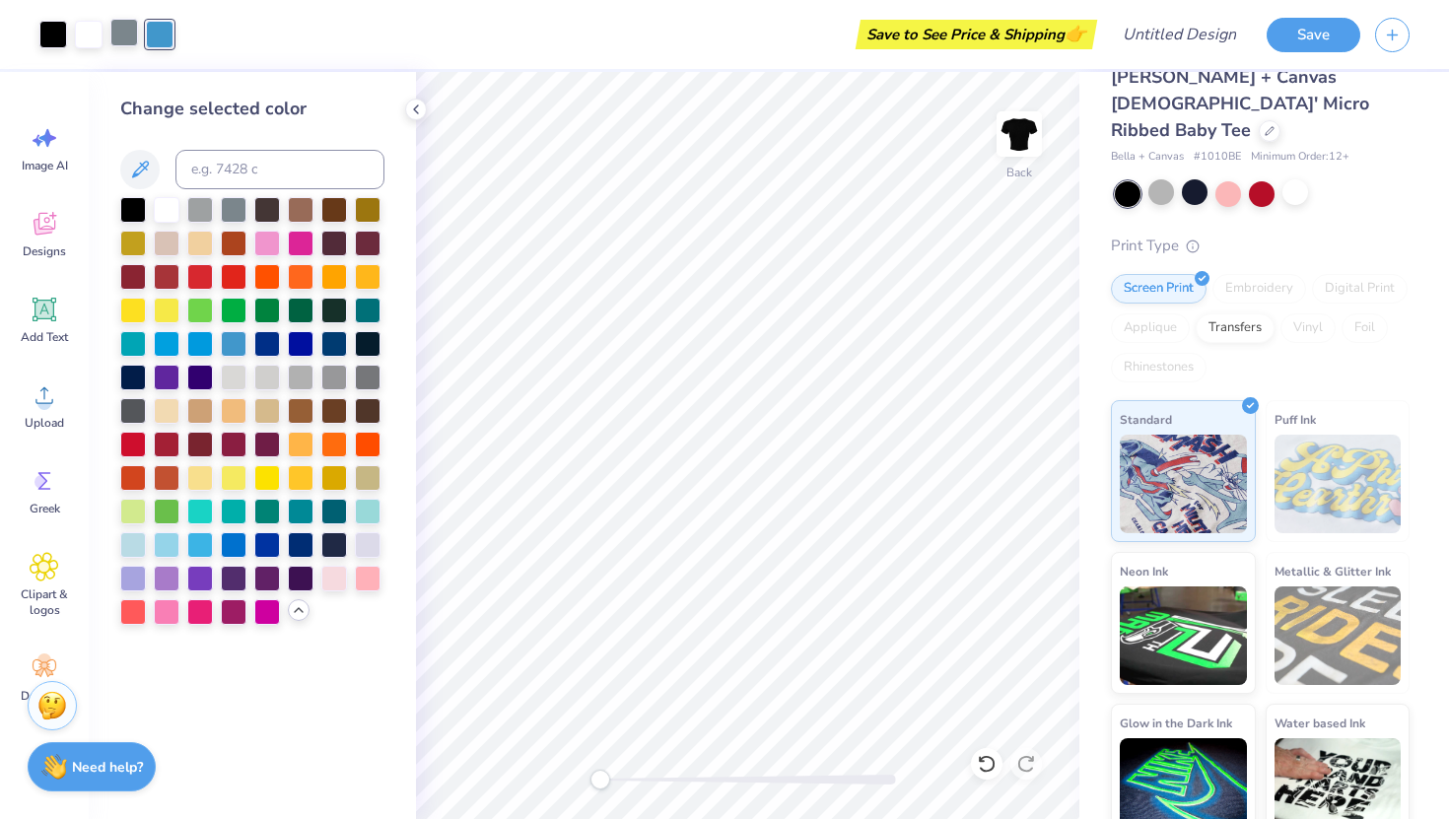
click at [126, 39] on div at bounding box center [124, 33] width 28 height 28
click at [266, 338] on div at bounding box center [267, 342] width 26 height 26
click at [167, 550] on div at bounding box center [167, 543] width 26 height 26
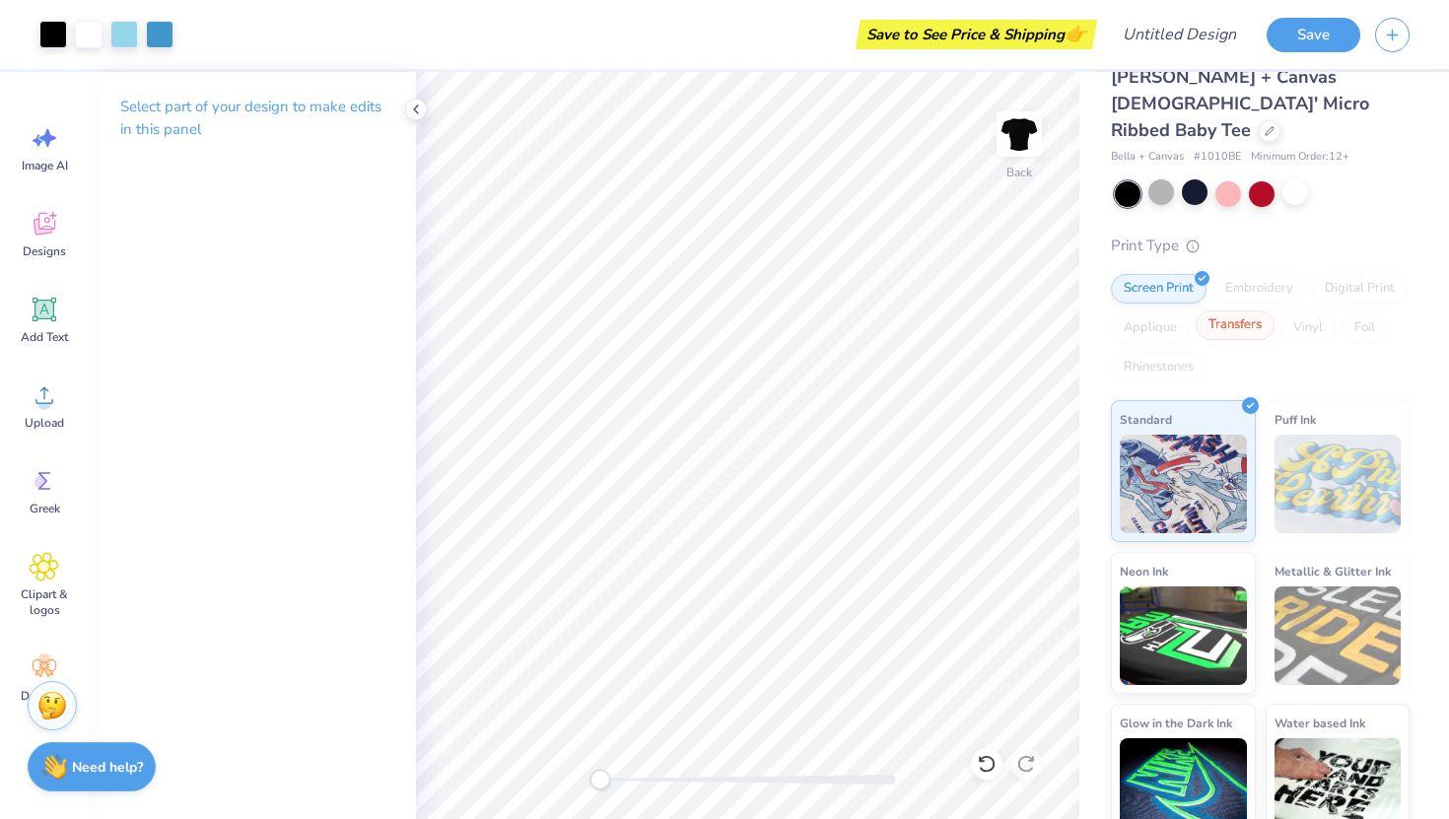
click at [1224, 310] on div "Transfers" at bounding box center [1235, 325] width 79 height 30
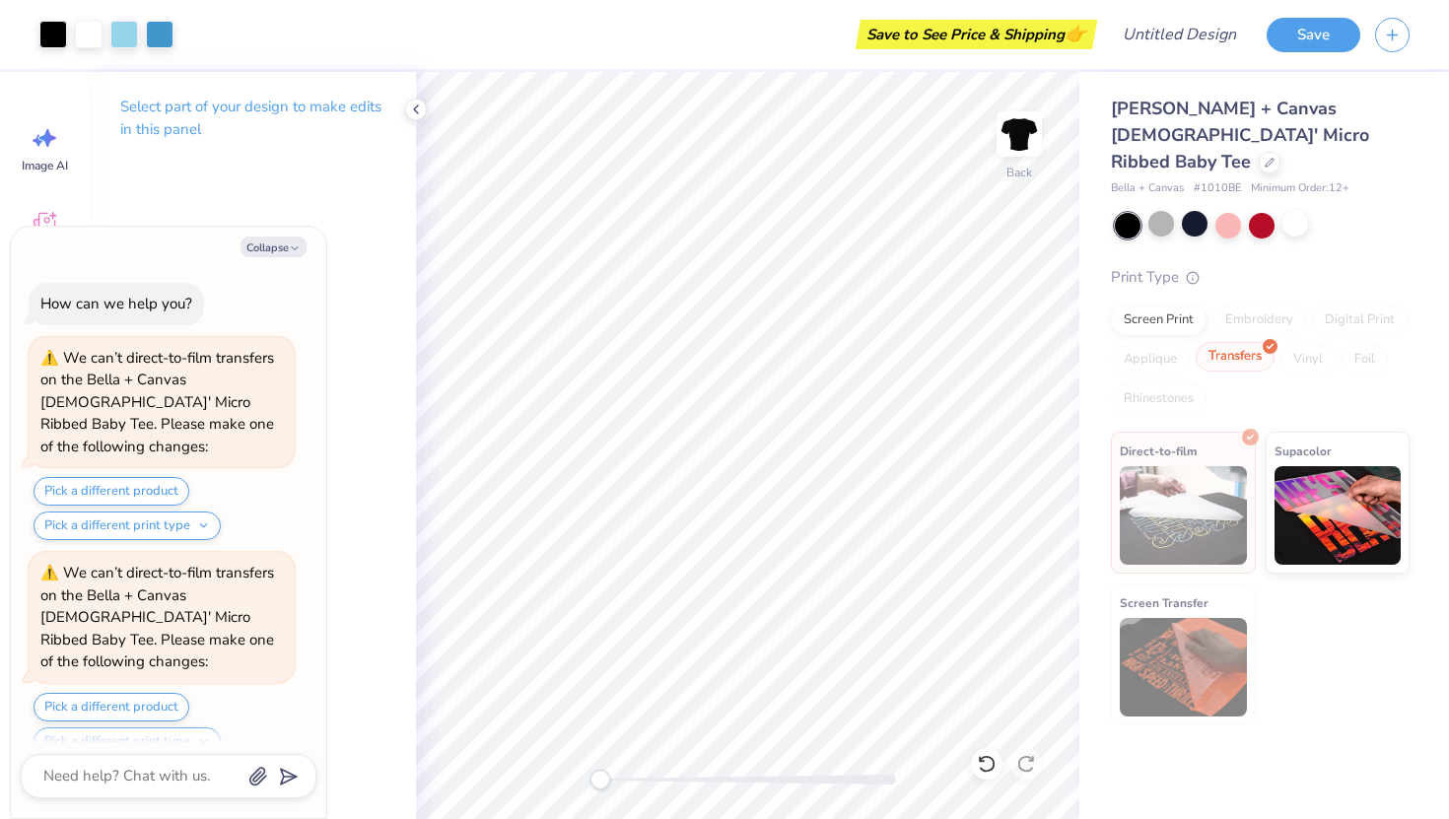
scroll to position [175, 0]
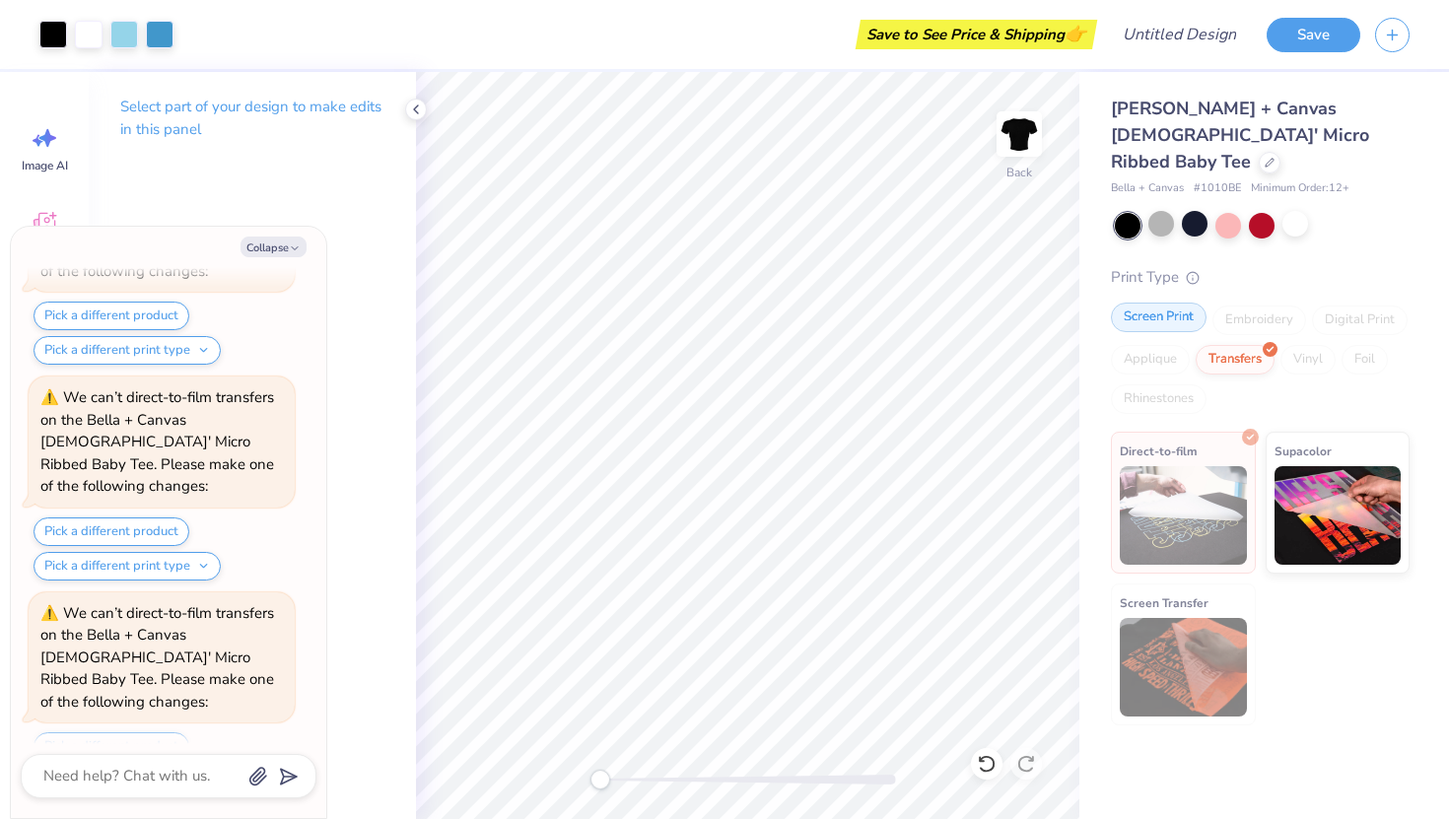
click at [1139, 303] on div "Screen Print" at bounding box center [1159, 318] width 96 height 30
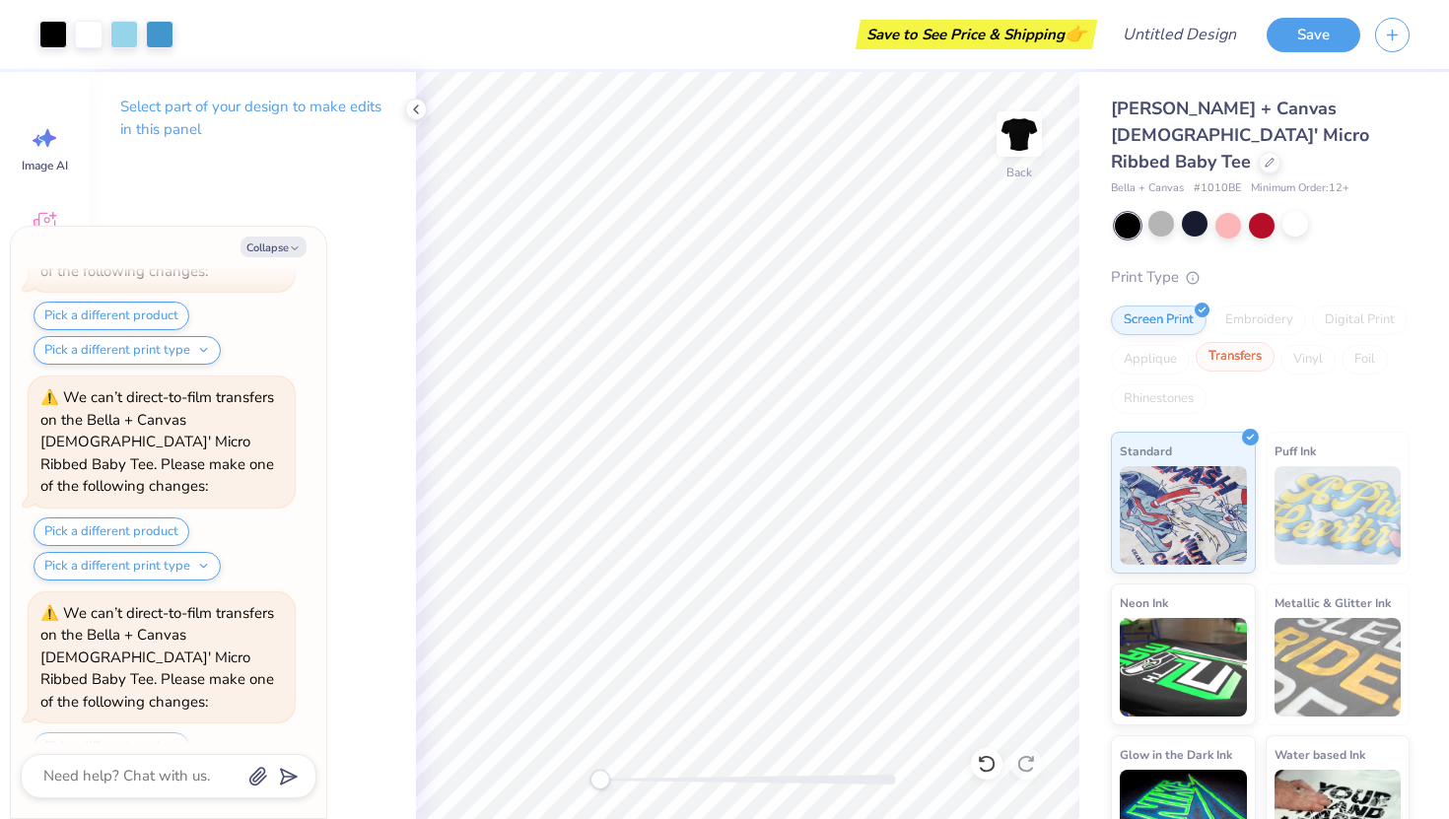
click at [1254, 342] on div "Transfers" at bounding box center [1235, 357] width 79 height 30
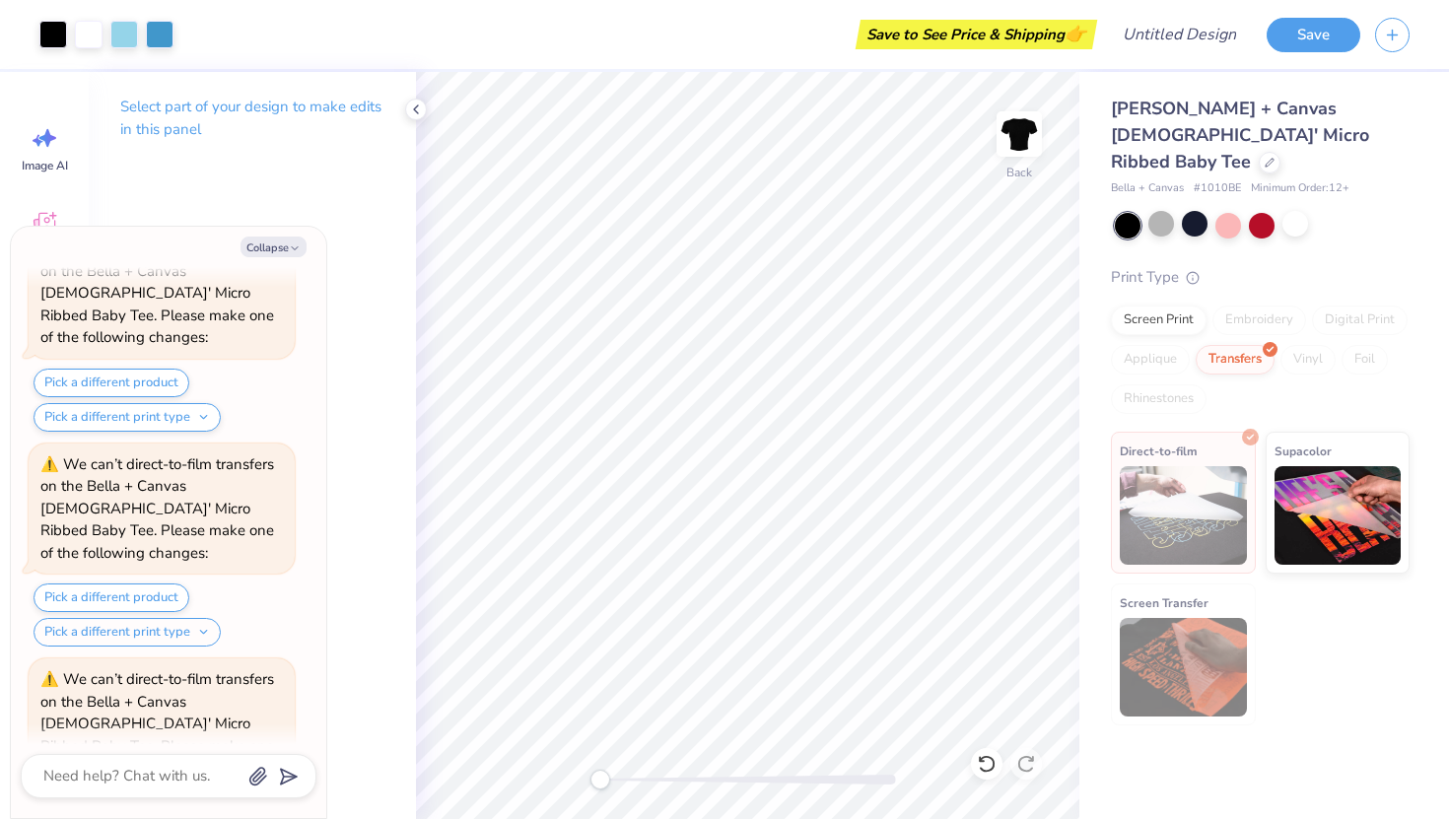
drag, startPoint x: 139, startPoint y: 522, endPoint x: 185, endPoint y: 396, distance: 134.4
click at [185, 444] on div "We can’t direct-to-film transfers on the Bella + Canvas [DEMOGRAPHIC_DATA]' Mic…" at bounding box center [162, 546] width 266 height 204
click at [129, 799] on button "Pick a different product" at bounding box center [112, 813] width 156 height 29
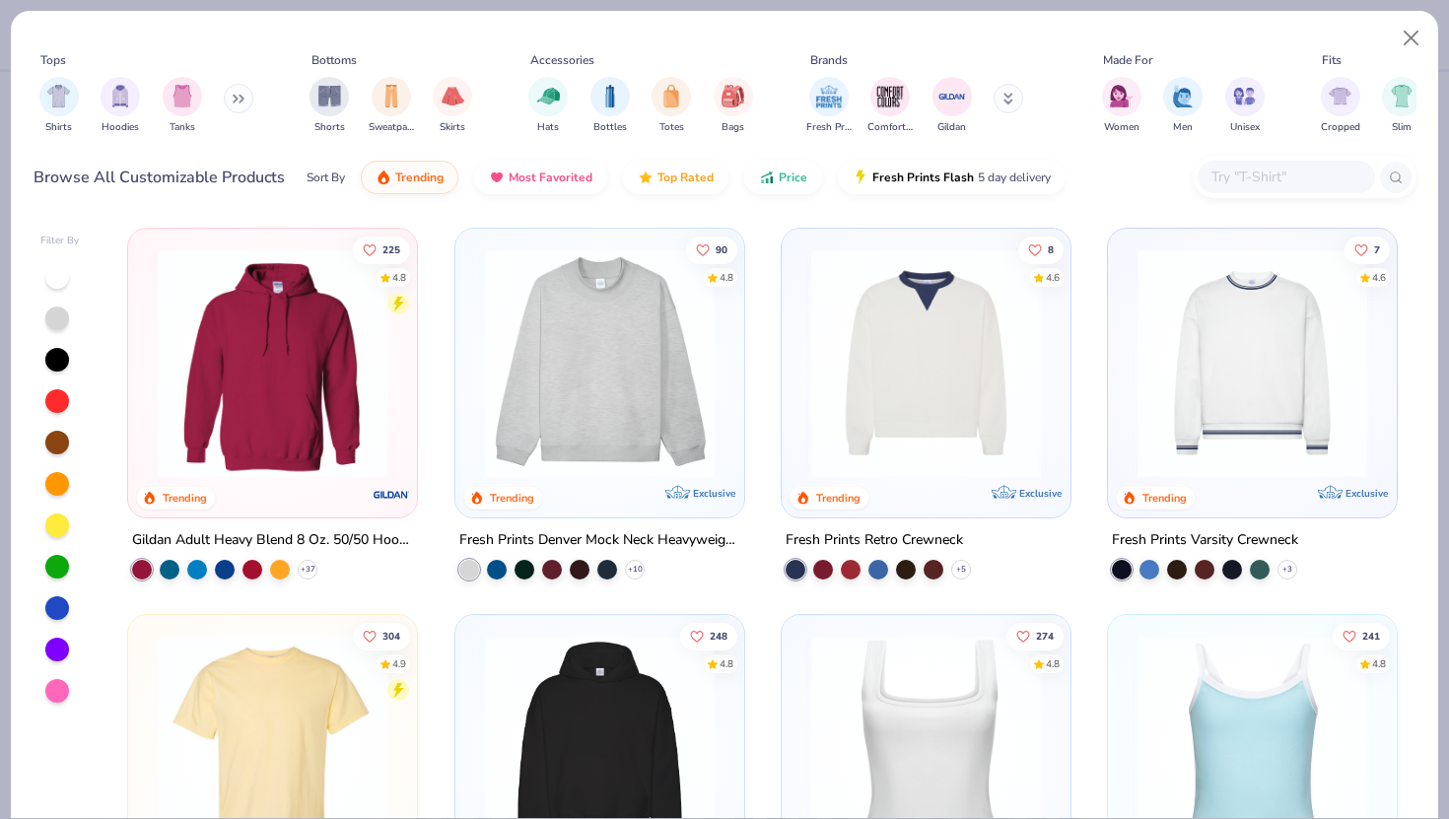
click at [608, 432] on img at bounding box center [599, 363] width 249 height 230
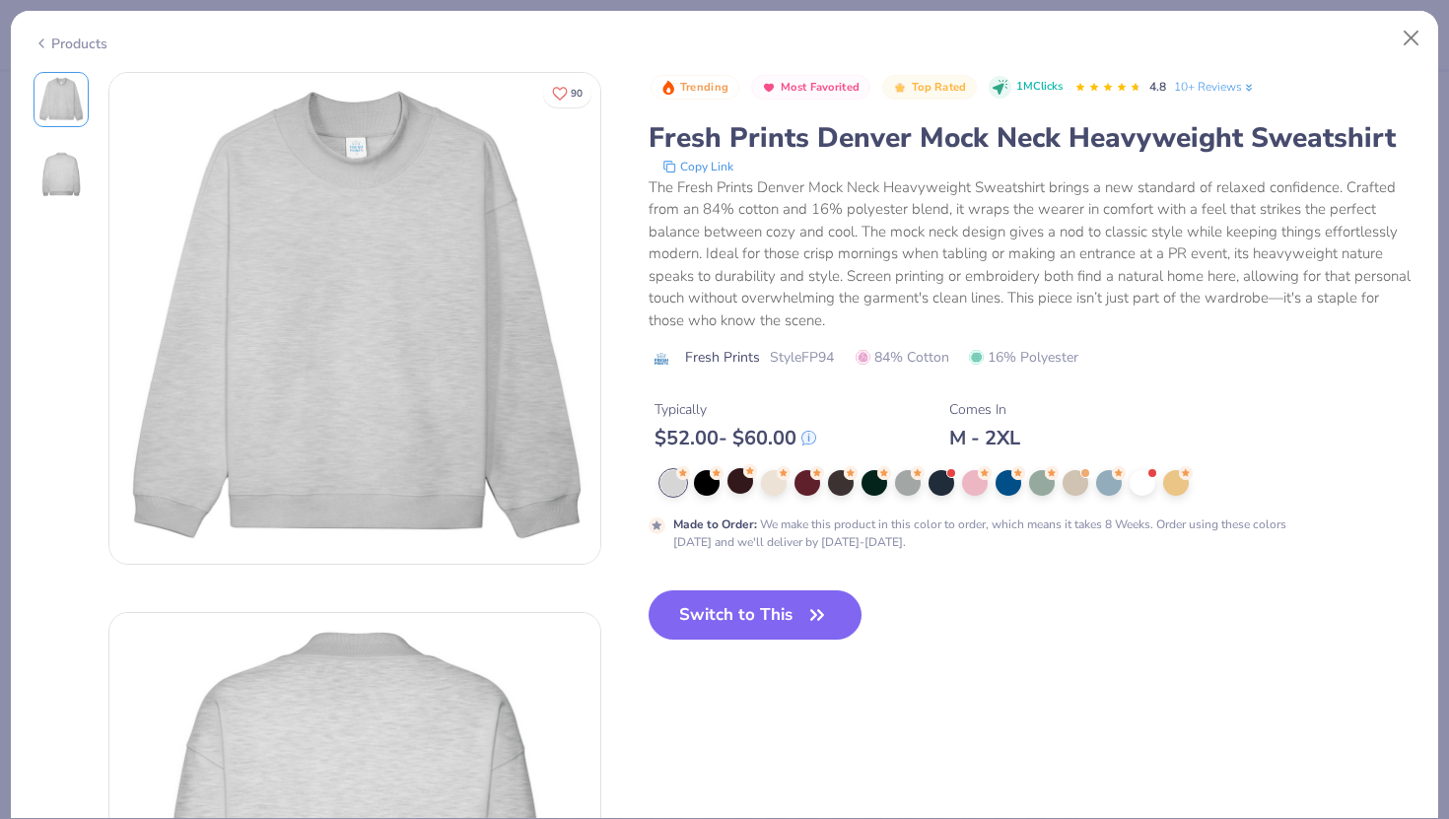
scroll to position [28, 0]
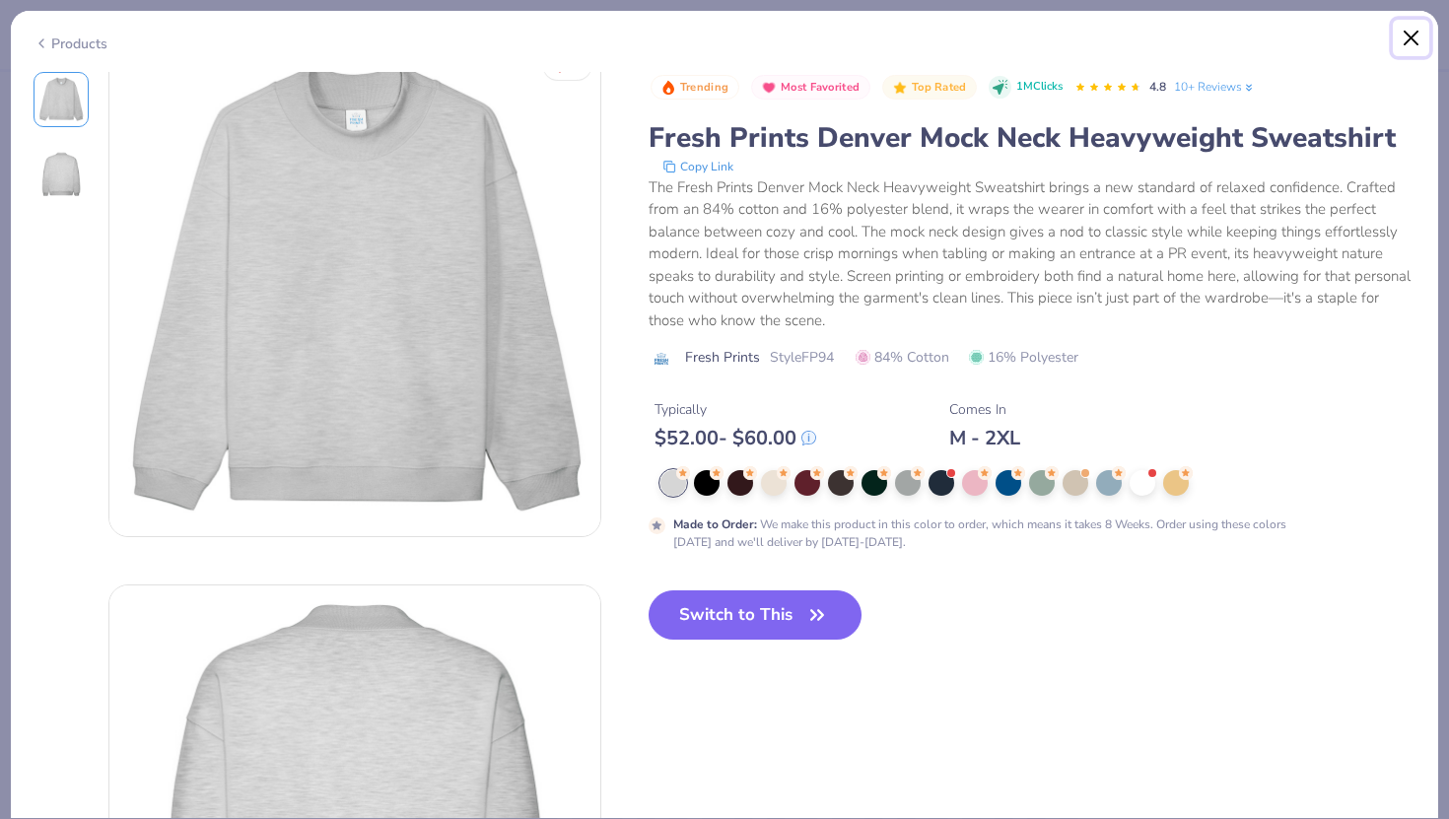
click at [1406, 34] on button "Close" at bounding box center [1411, 38] width 37 height 37
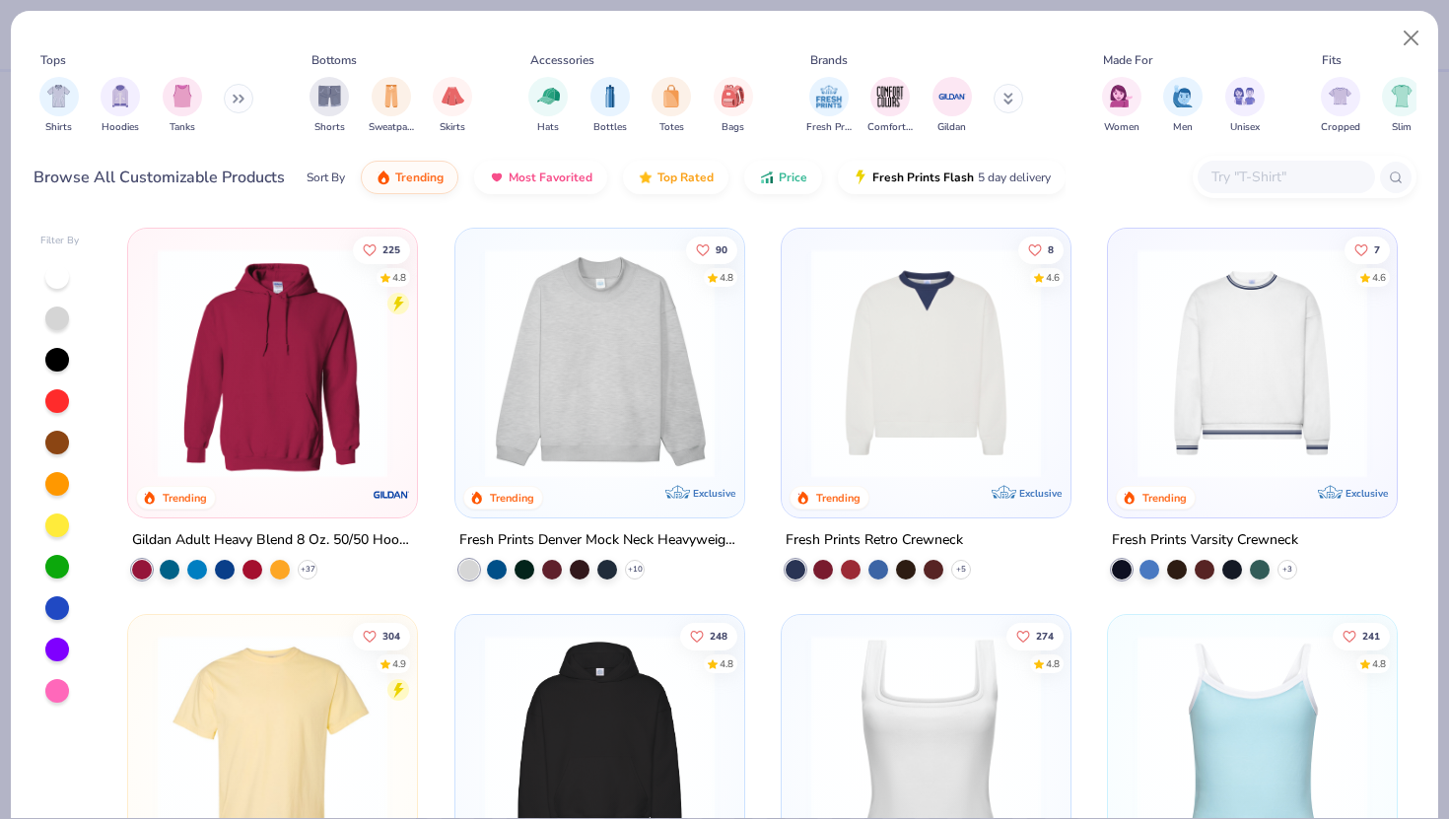
click at [291, 371] on img at bounding box center [272, 363] width 249 height 230
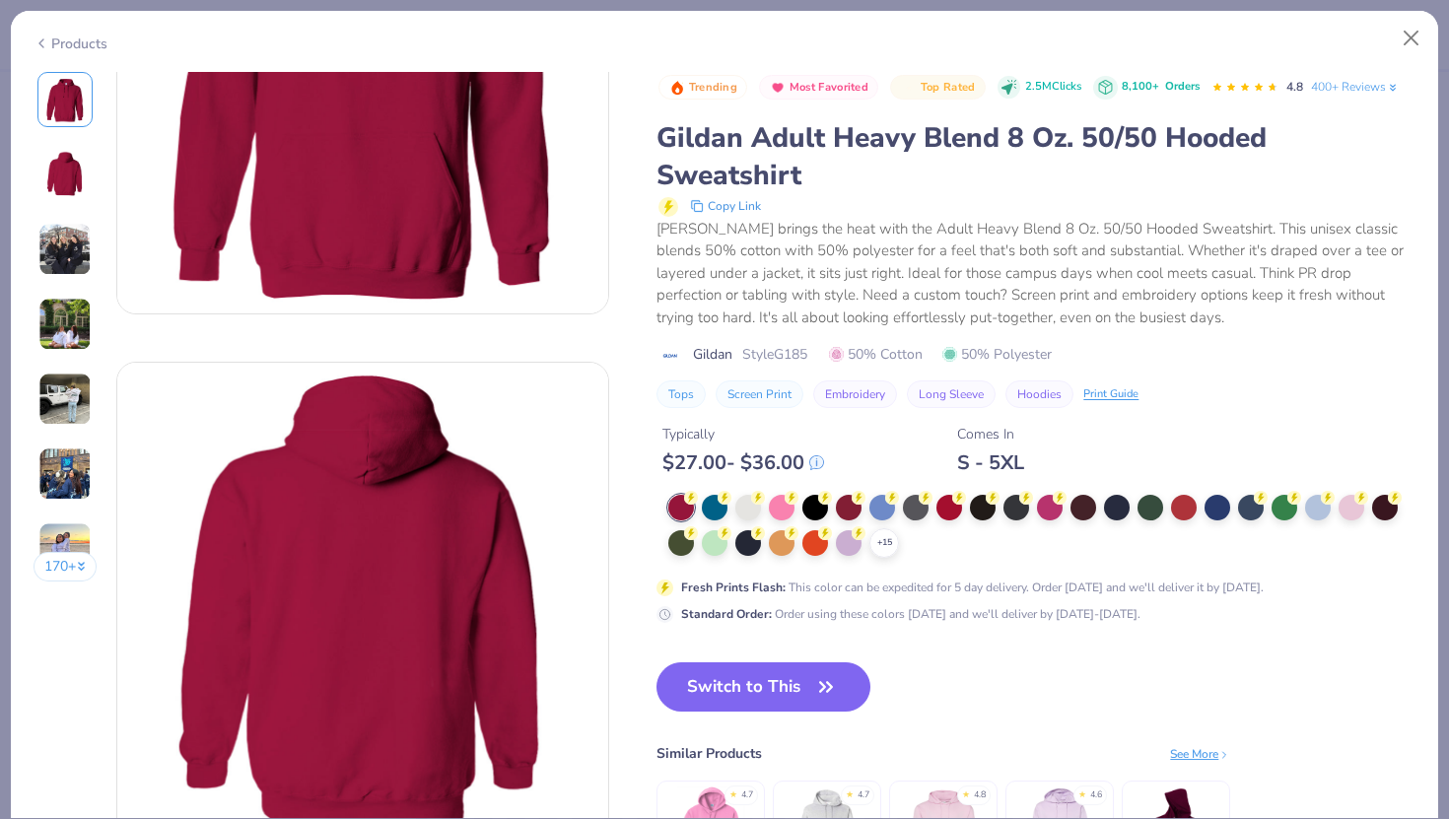
scroll to position [253, 0]
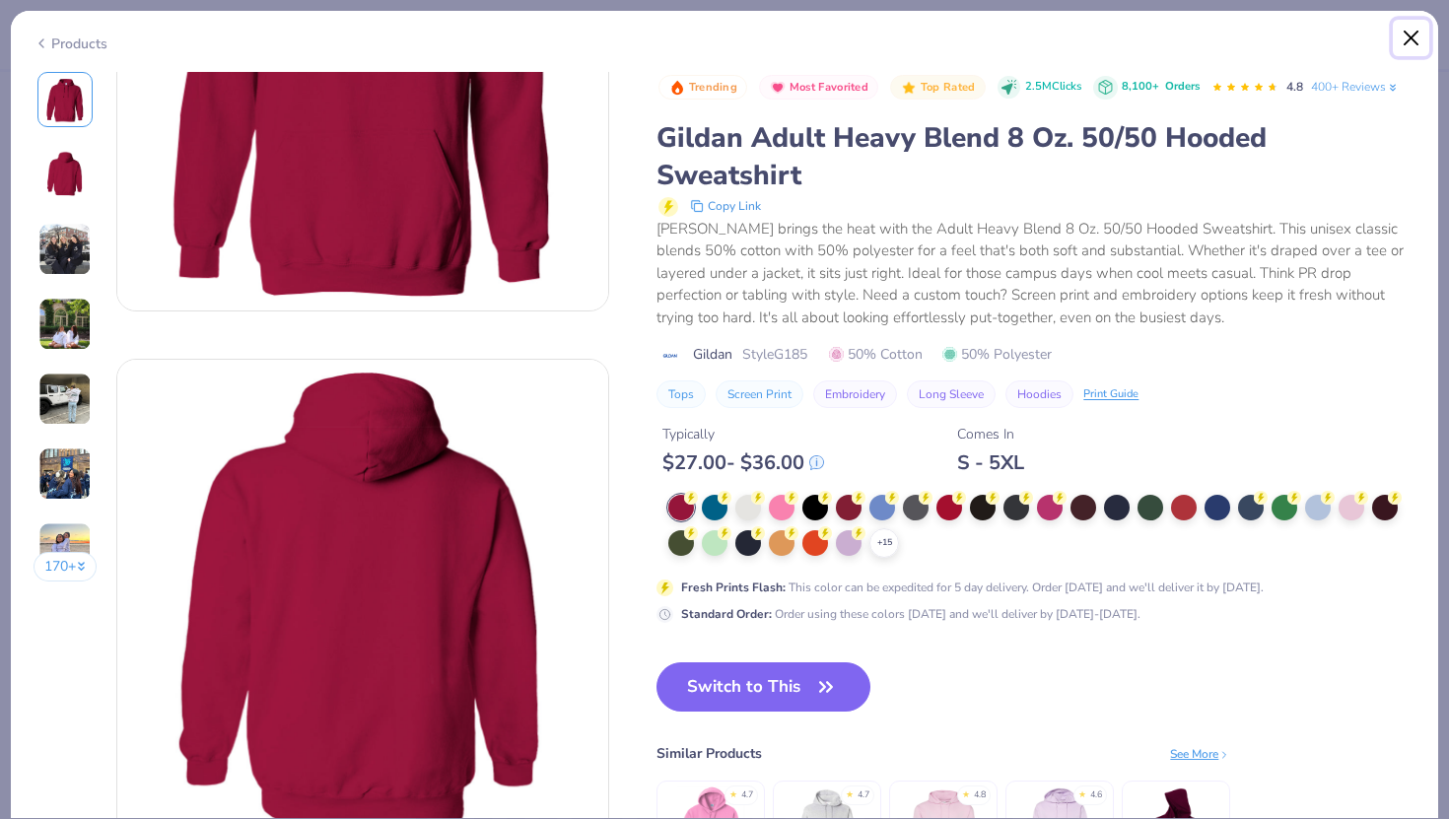
click at [1405, 44] on button "Close" at bounding box center [1411, 38] width 37 height 37
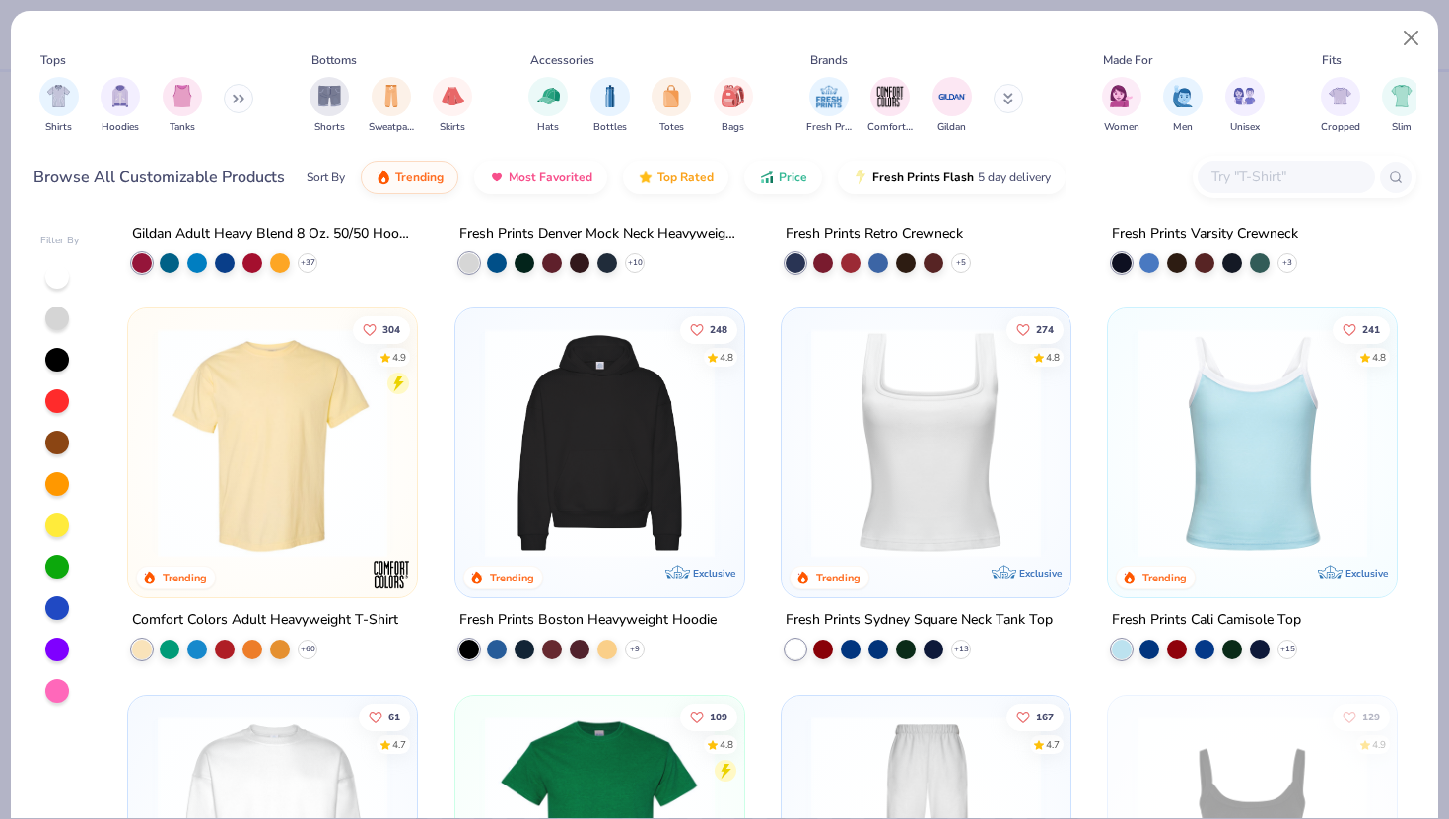
scroll to position [308, 0]
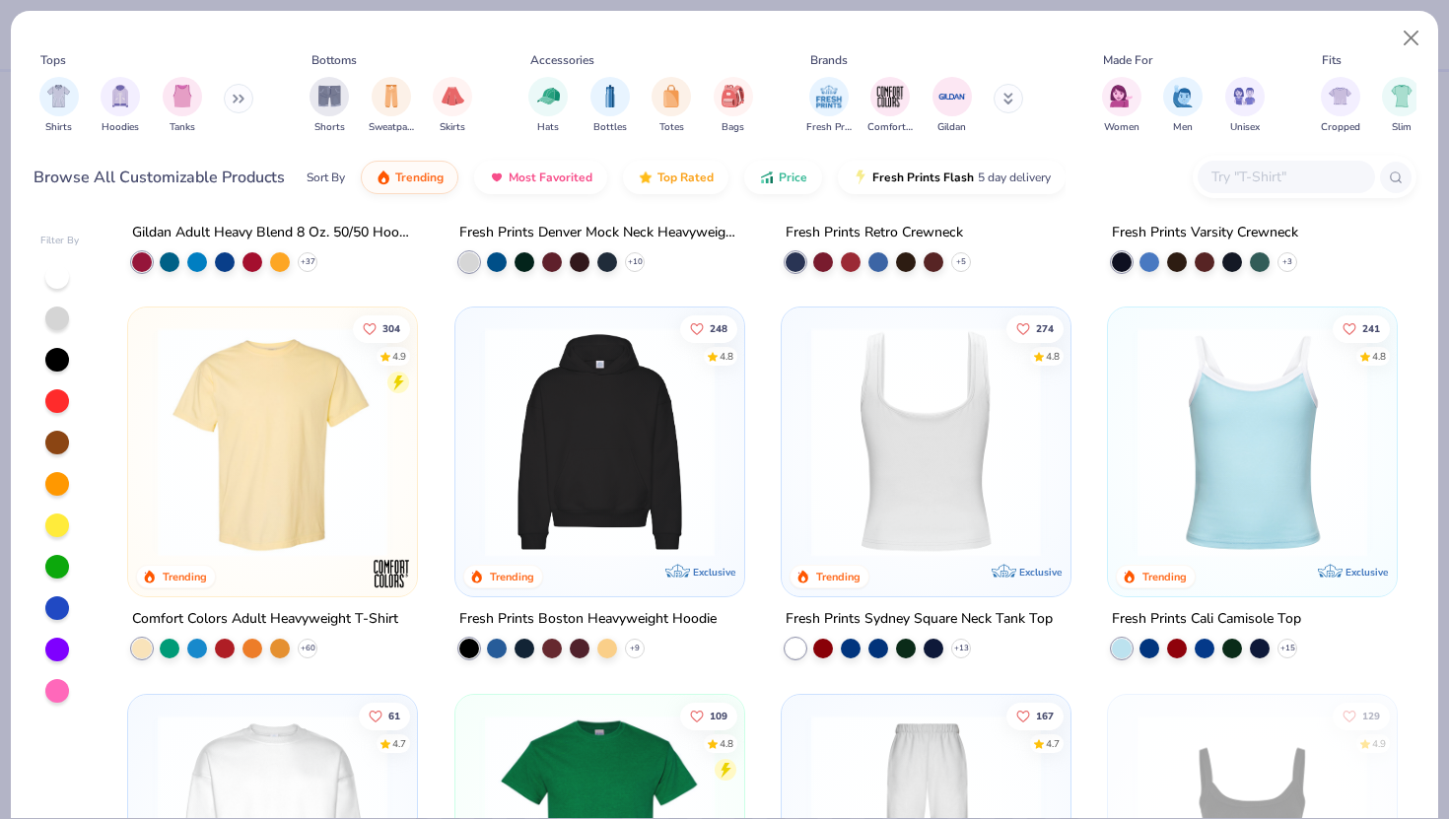
click at [610, 480] on img at bounding box center [599, 442] width 249 height 230
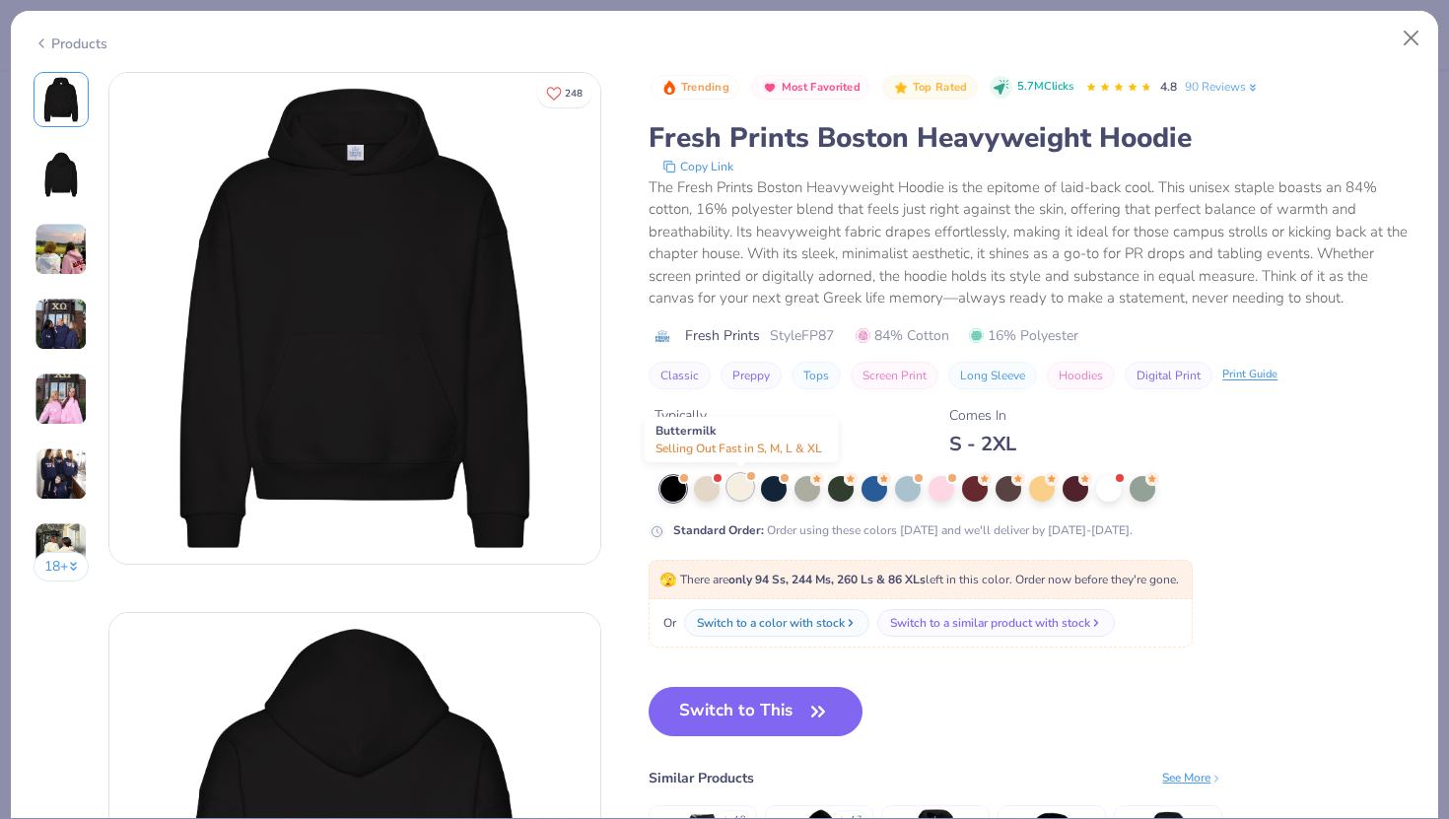
click at [732, 488] on div at bounding box center [740, 487] width 26 height 26
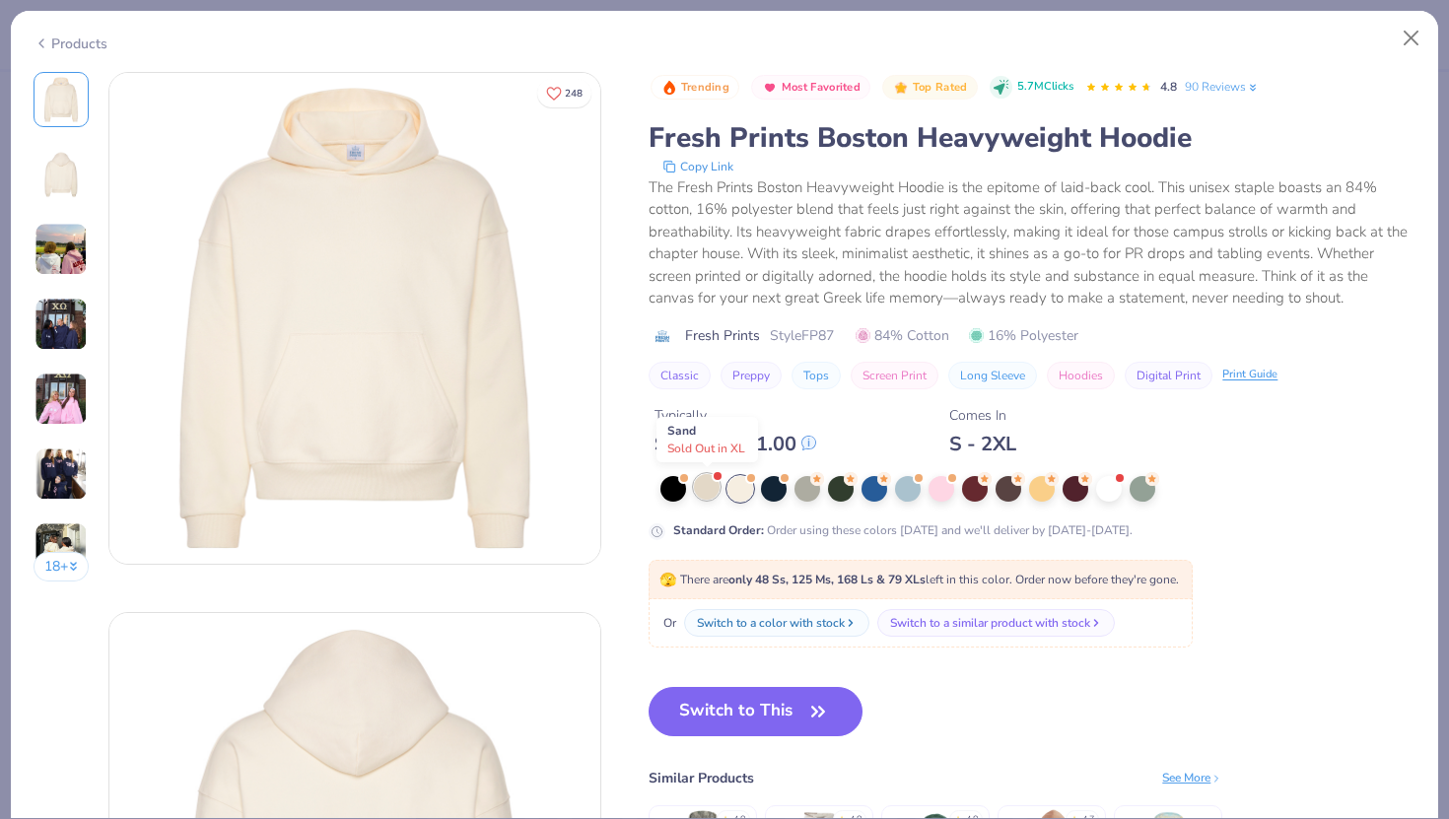
click at [710, 488] on div at bounding box center [707, 487] width 26 height 26
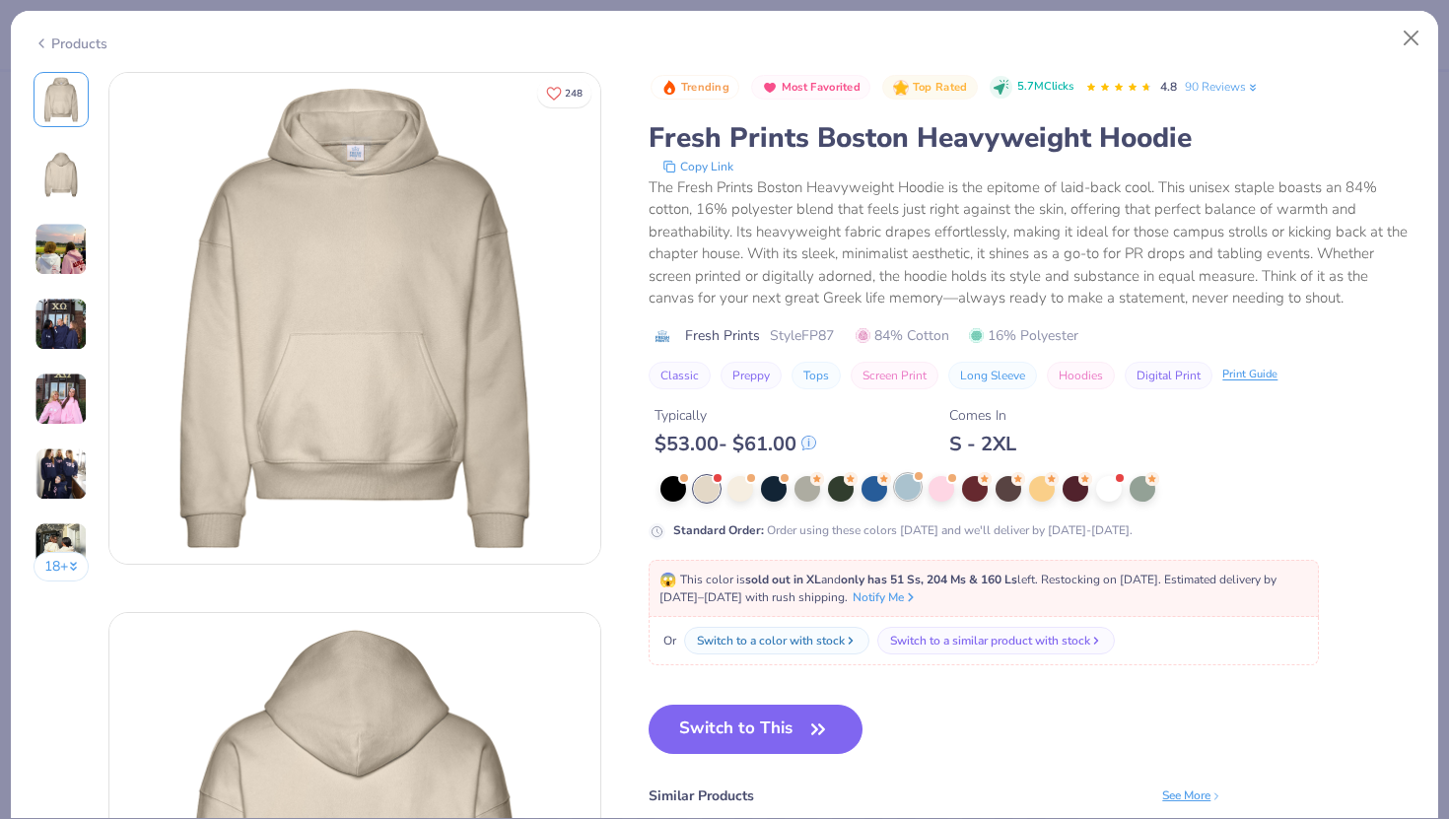
click at [913, 486] on div at bounding box center [908, 487] width 26 height 26
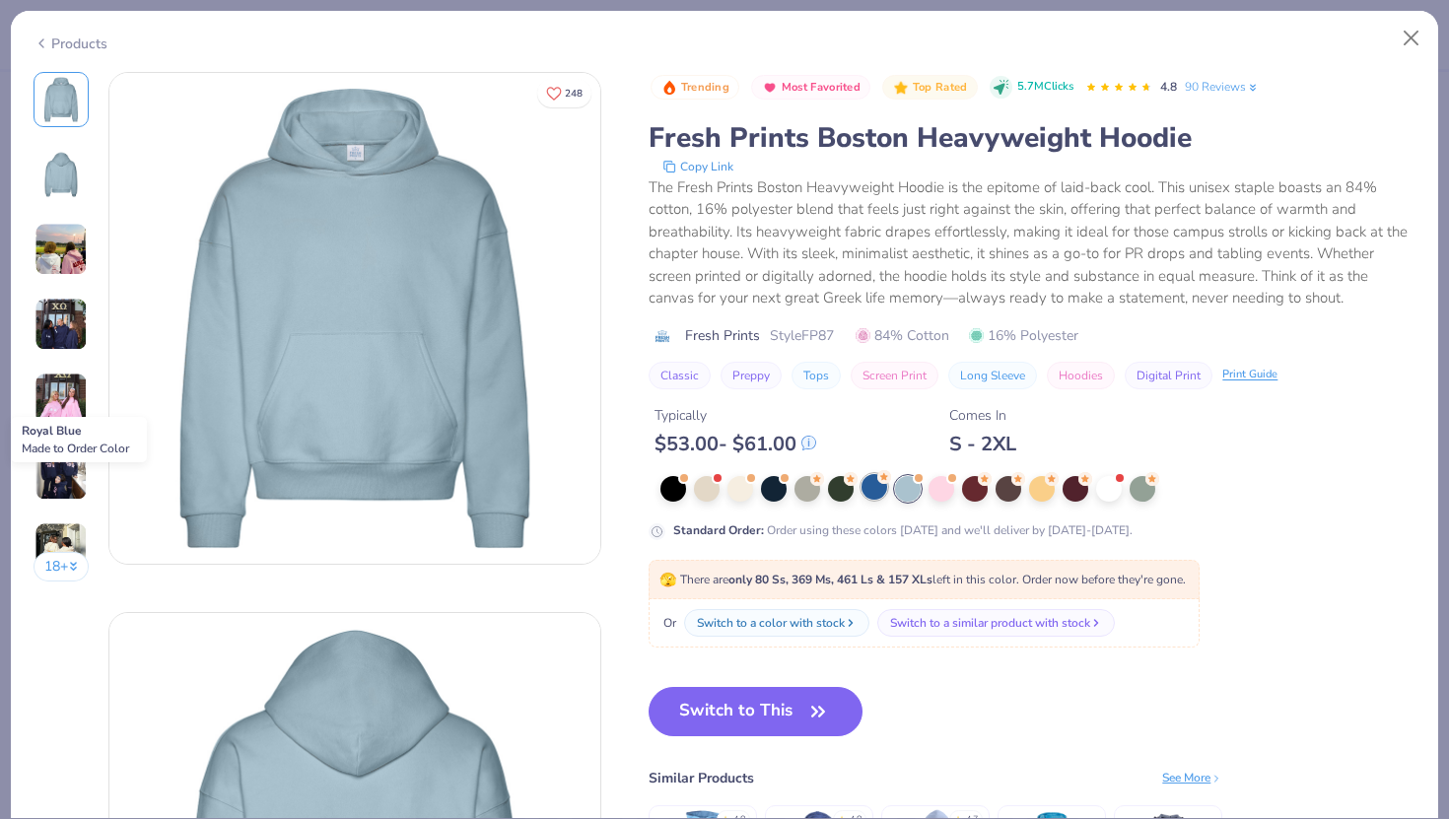
click at [872, 488] on div at bounding box center [874, 487] width 26 height 26
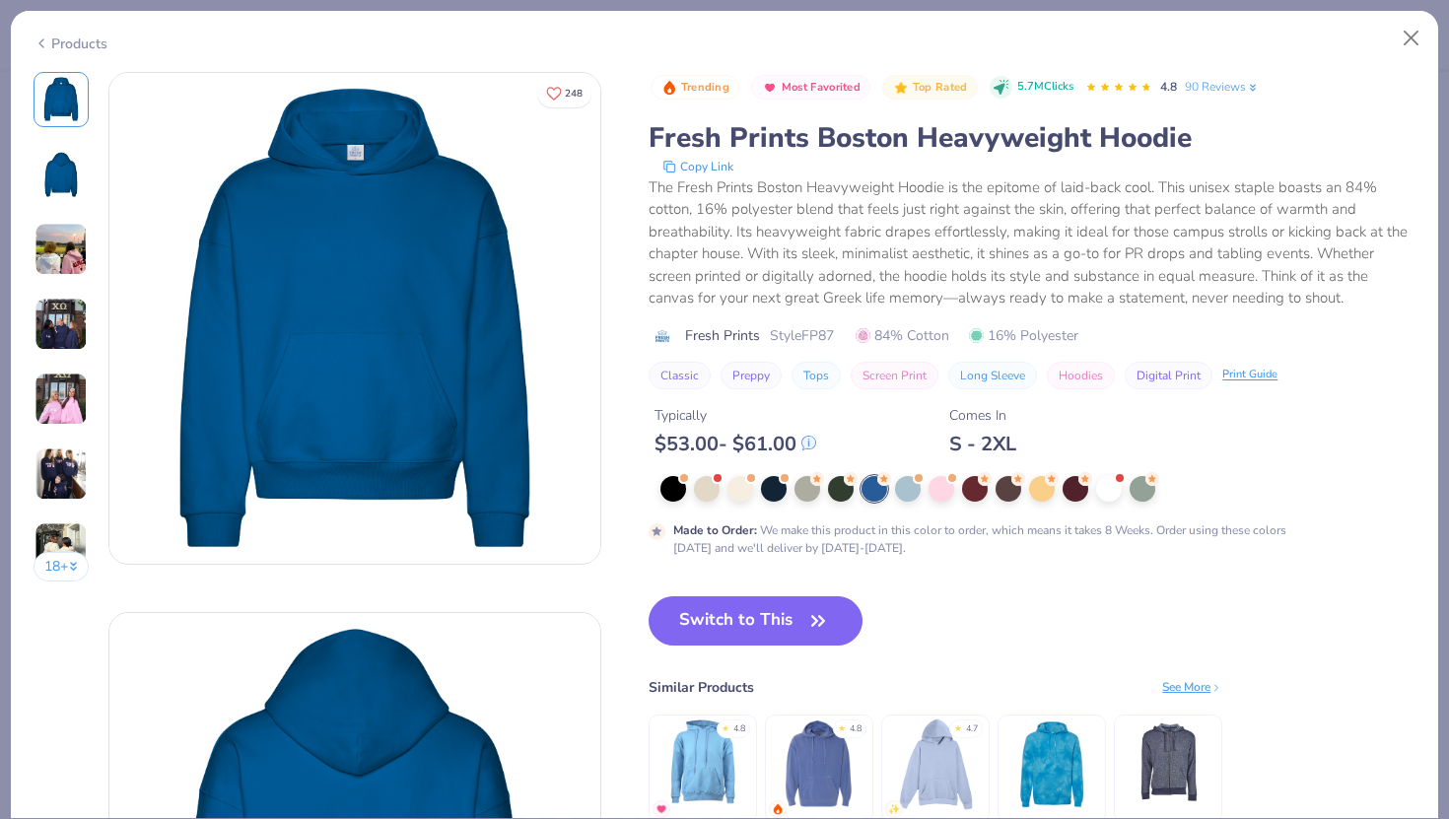
click at [789, 492] on div at bounding box center [1037, 489] width 755 height 26
click at [813, 493] on div at bounding box center [807, 487] width 26 height 26
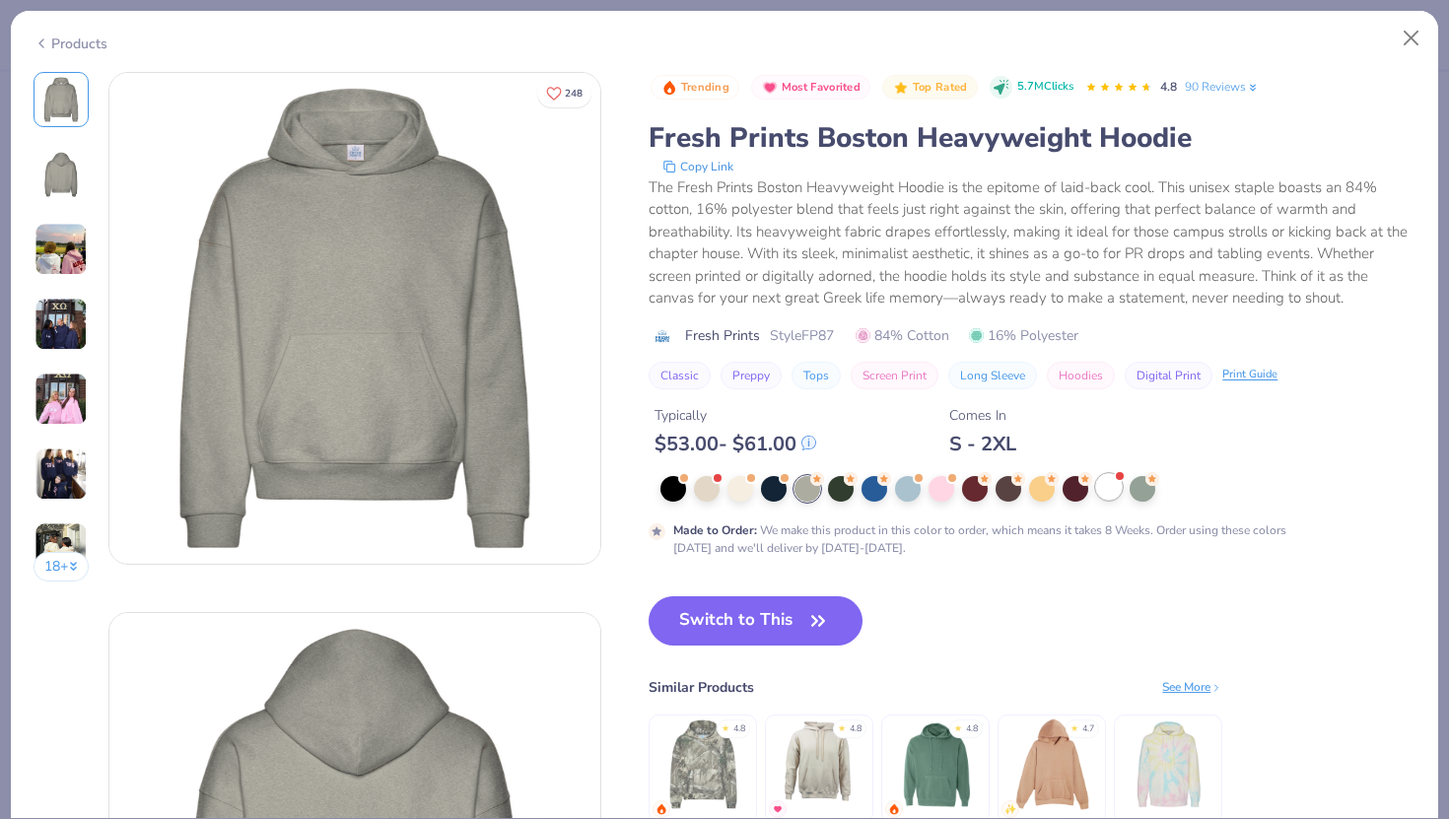
click at [1116, 484] on div at bounding box center [1109, 487] width 26 height 26
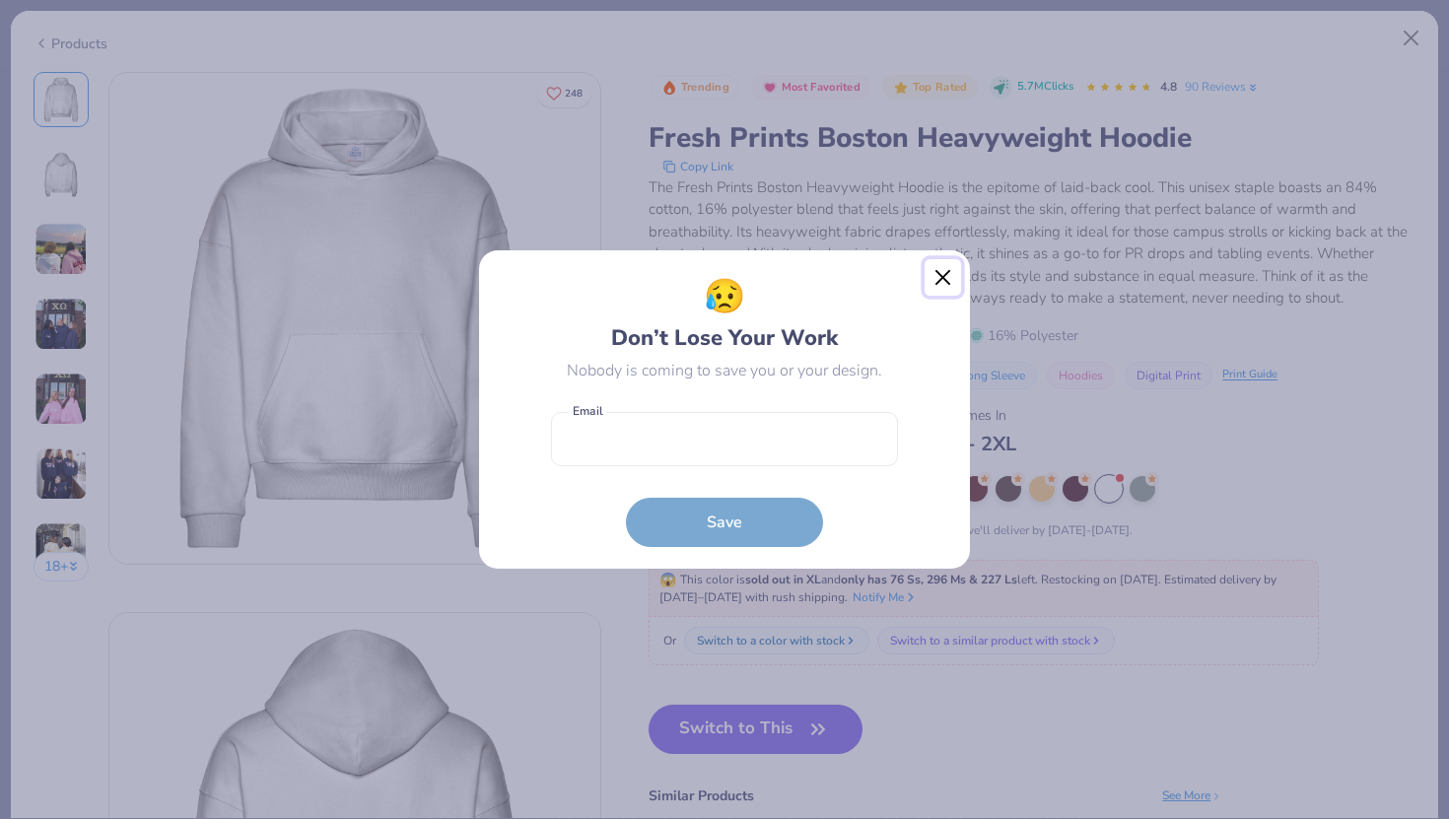
click at [949, 282] on button "Close" at bounding box center [943, 277] width 37 height 37
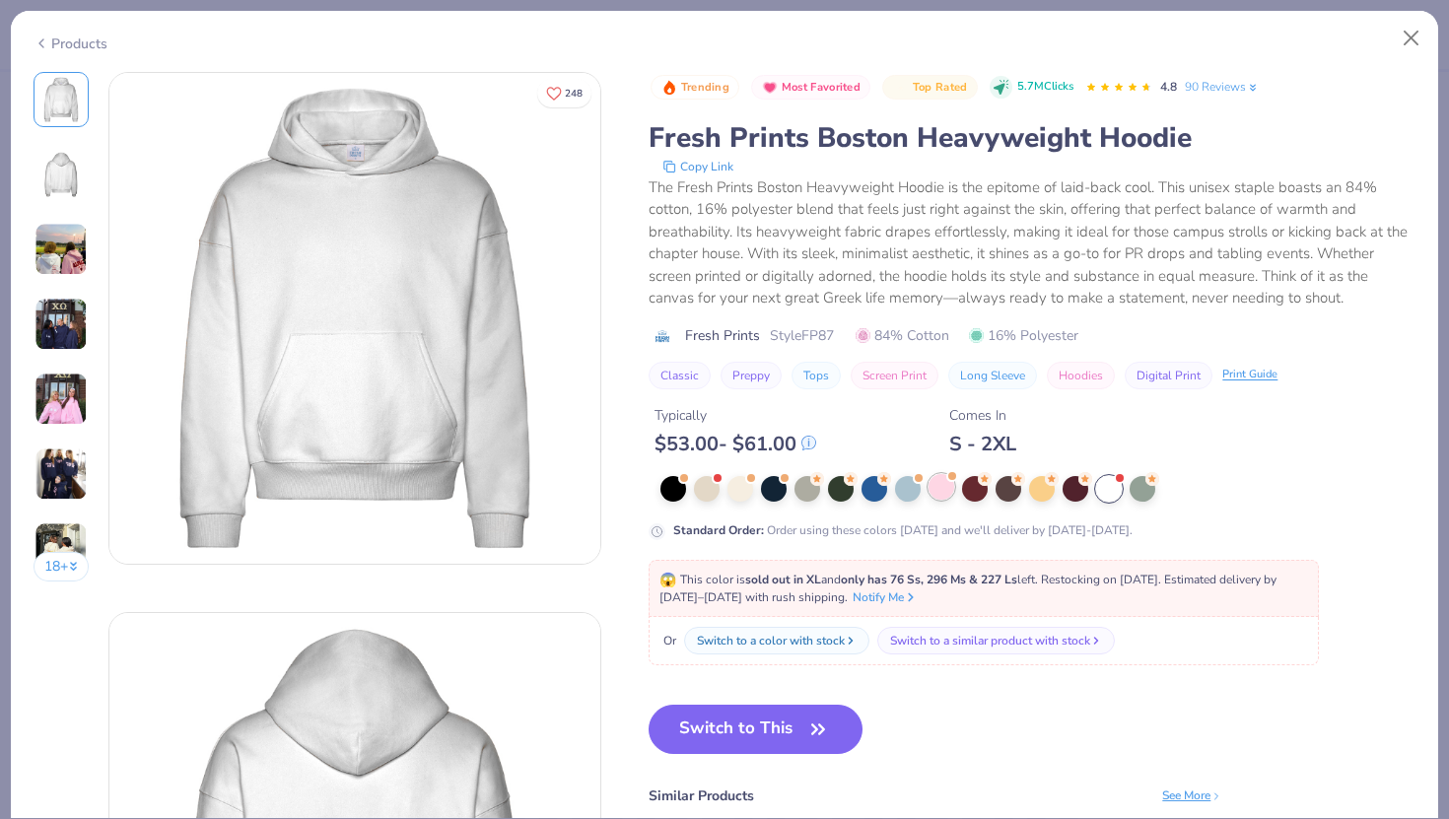
click at [933, 487] on div at bounding box center [941, 487] width 26 height 26
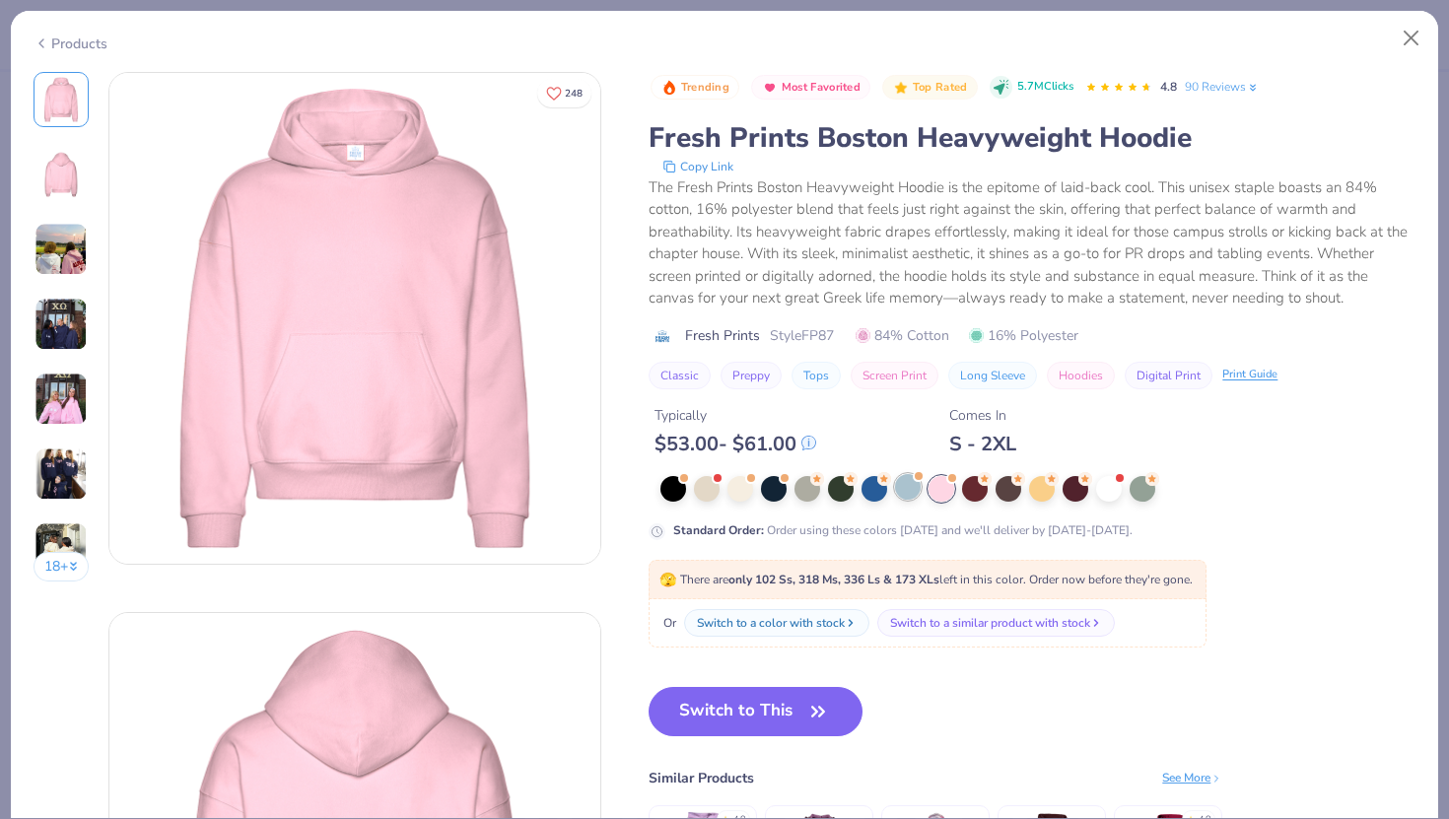
click at [903, 494] on div at bounding box center [908, 487] width 26 height 26
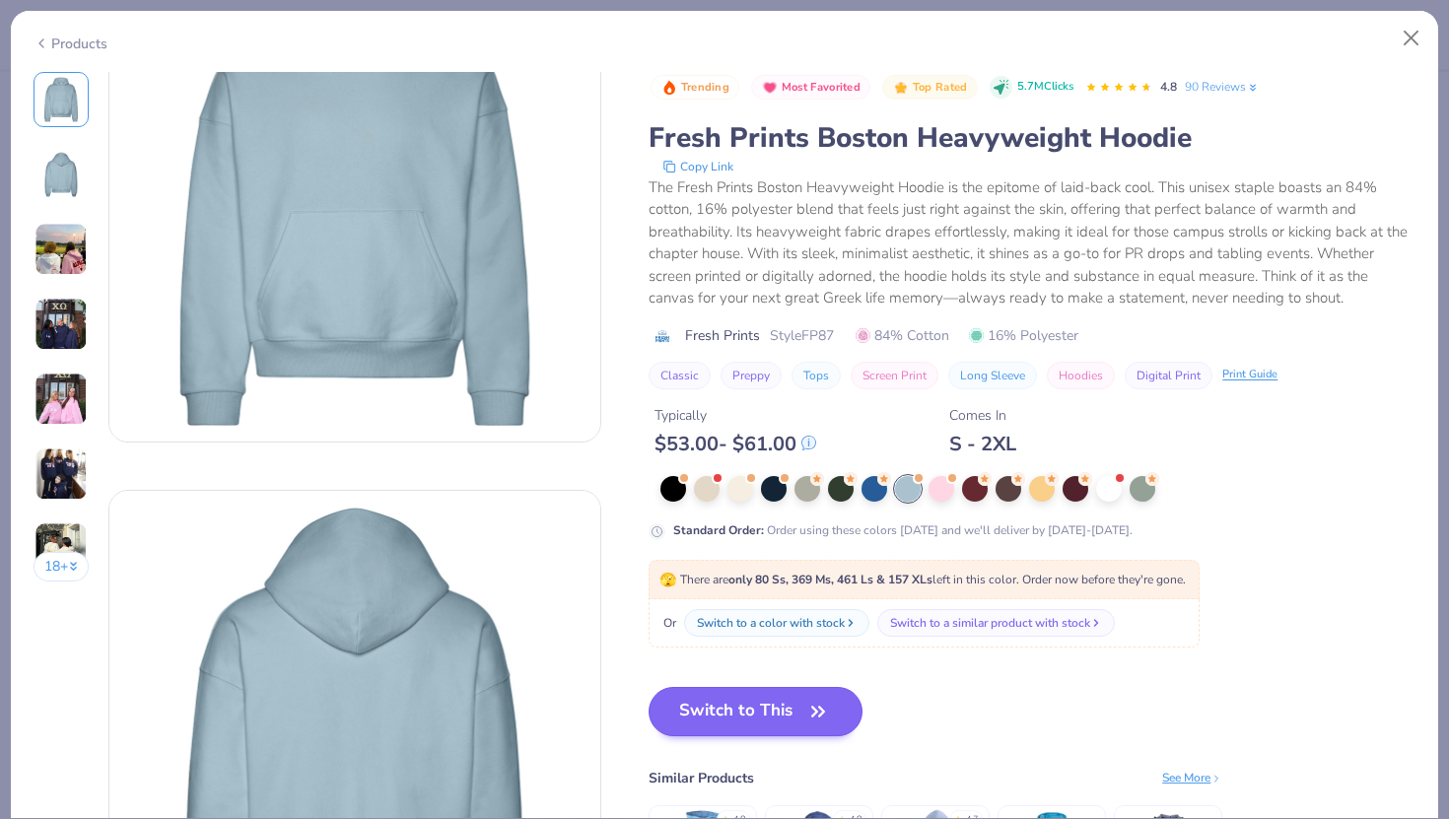
scroll to position [124, 0]
click at [756, 709] on button "Switch to This" at bounding box center [756, 711] width 214 height 49
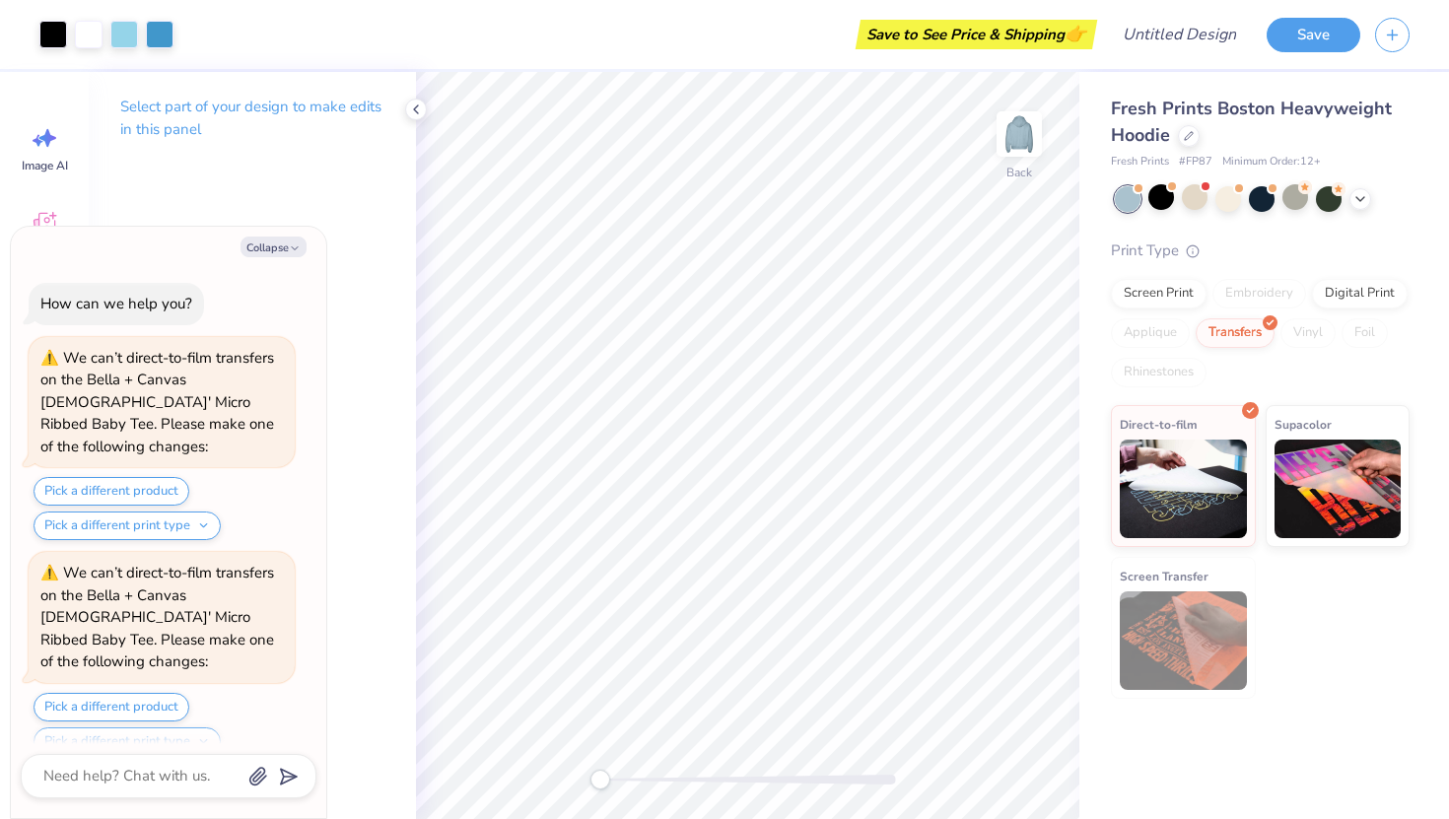
scroll to position [1011, 0]
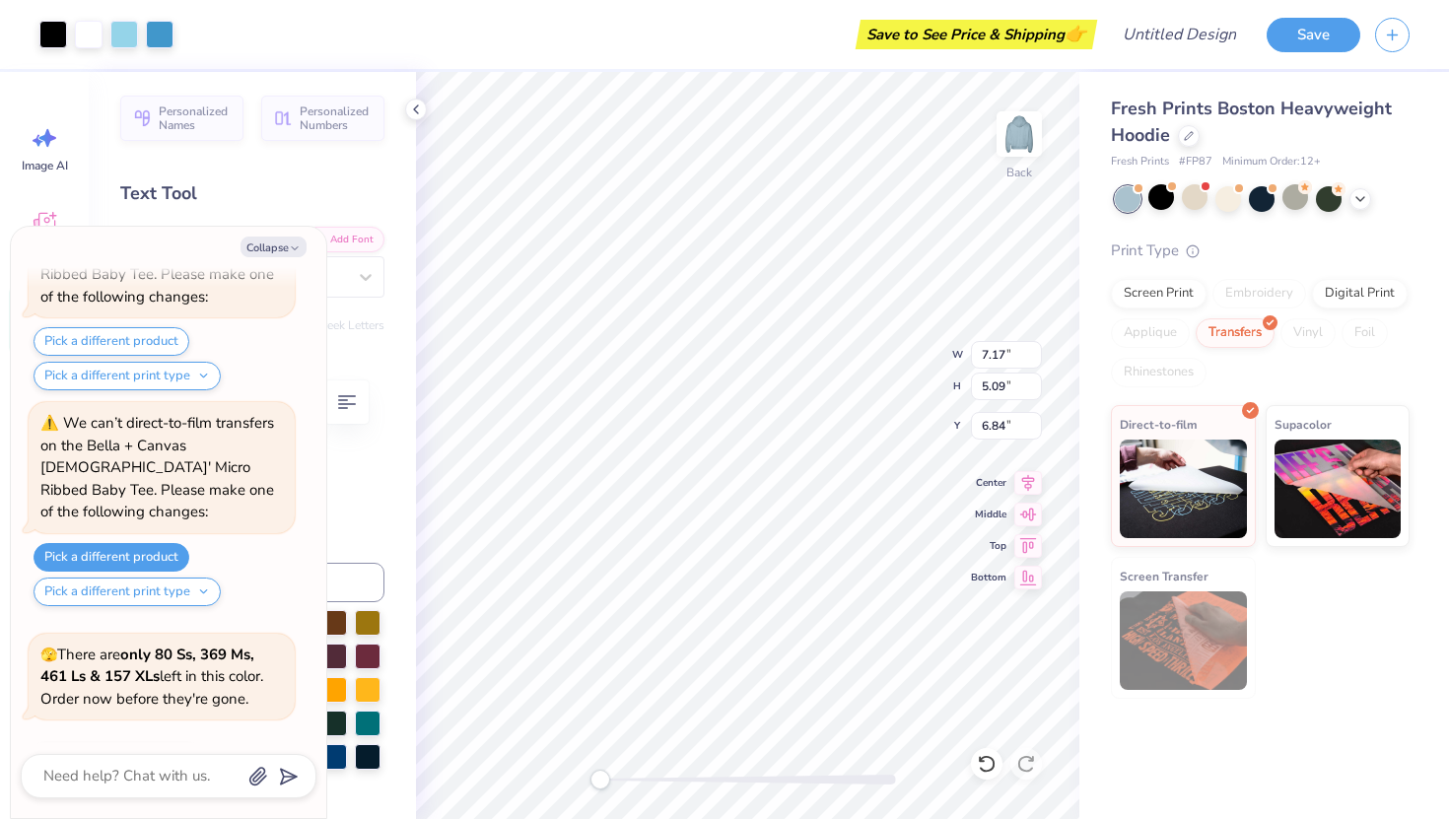
type textarea "x"
type input "1.66"
click at [159, 34] on div at bounding box center [160, 33] width 28 height 28
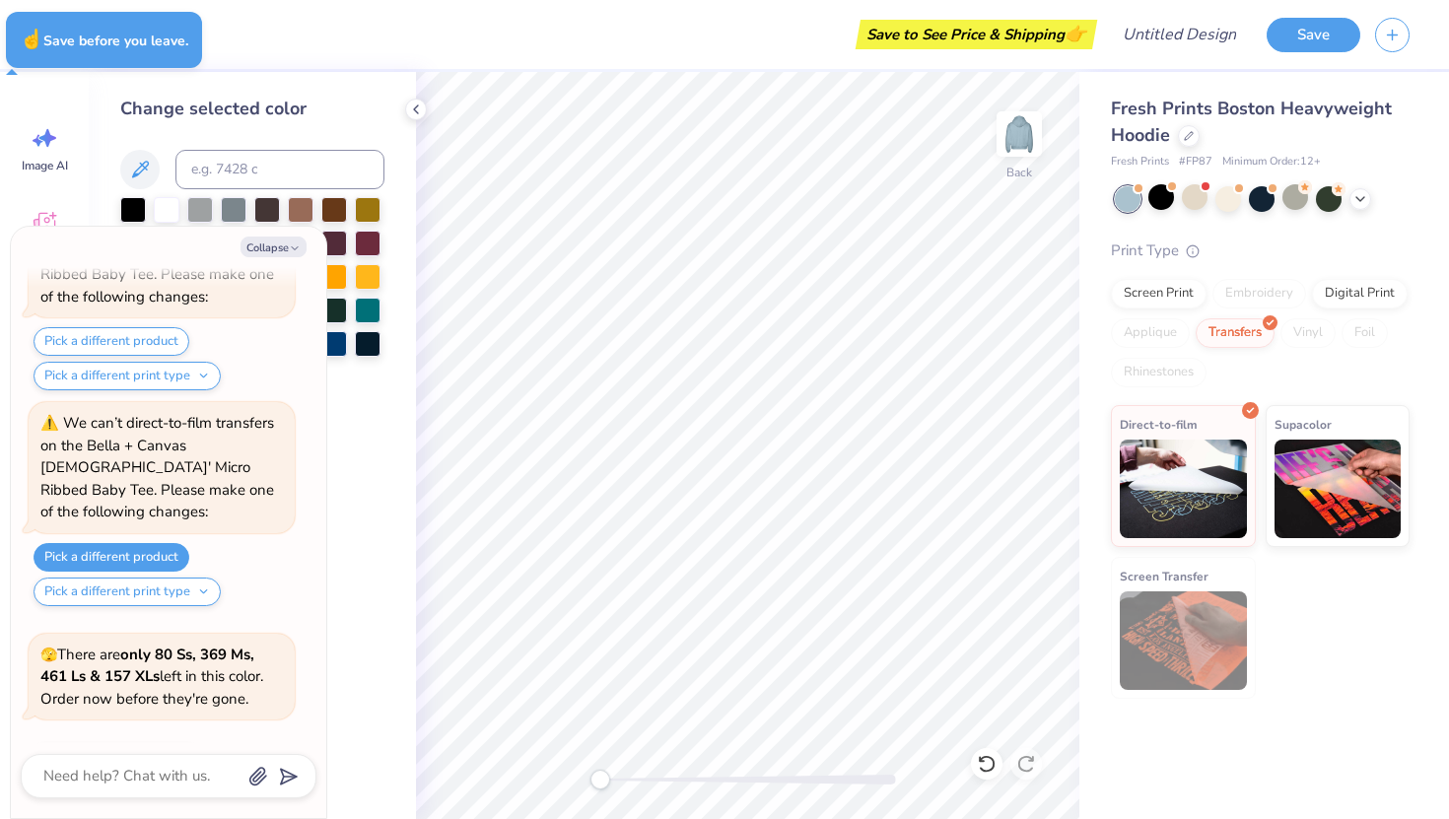
type textarea "x"
